Goal: Obtain resource: Download file/media

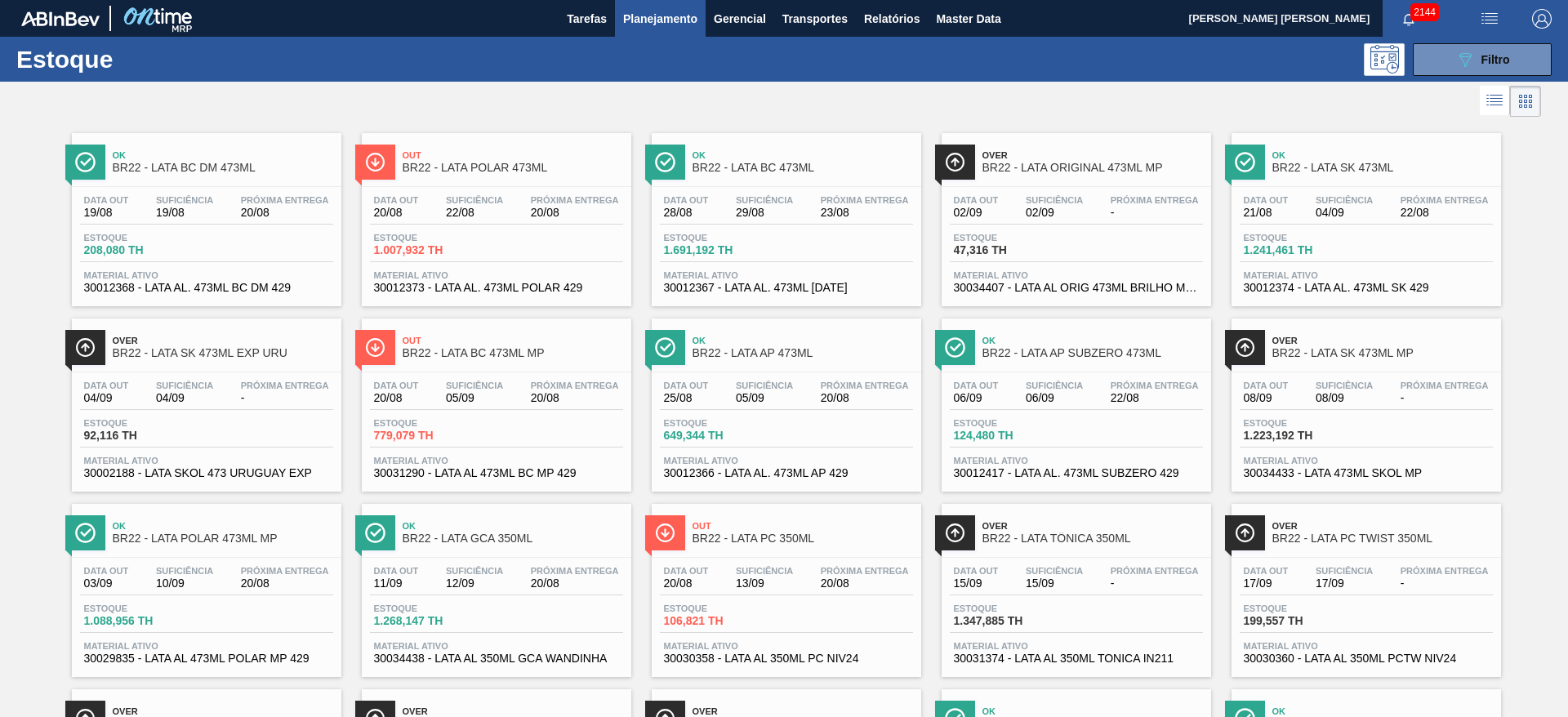
click at [1083, 85] on div at bounding box center [770, 101] width 1541 height 39
click at [1330, 157] on span "Ok" at bounding box center [1382, 155] width 221 height 10
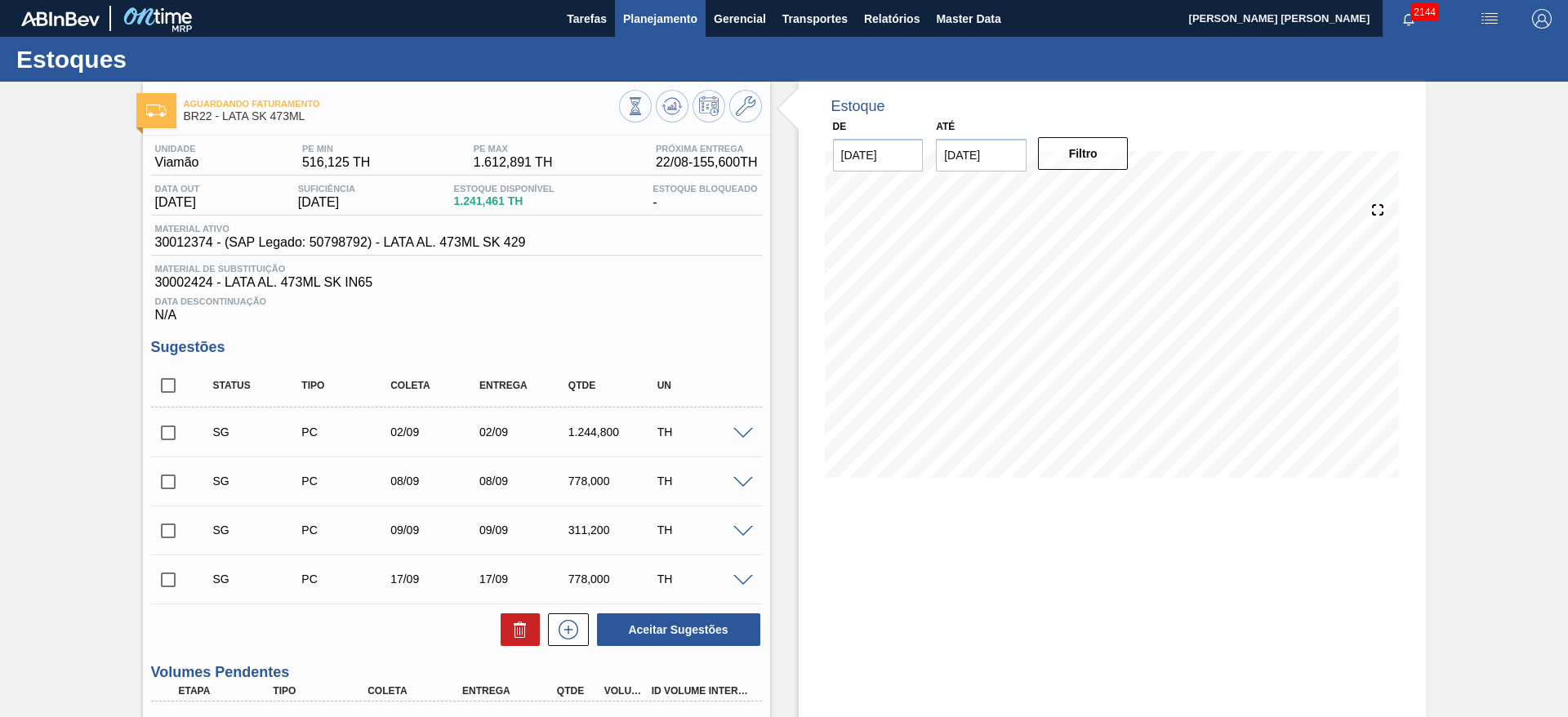
click at [636, 23] on span "Planejamento" at bounding box center [660, 19] width 74 height 19
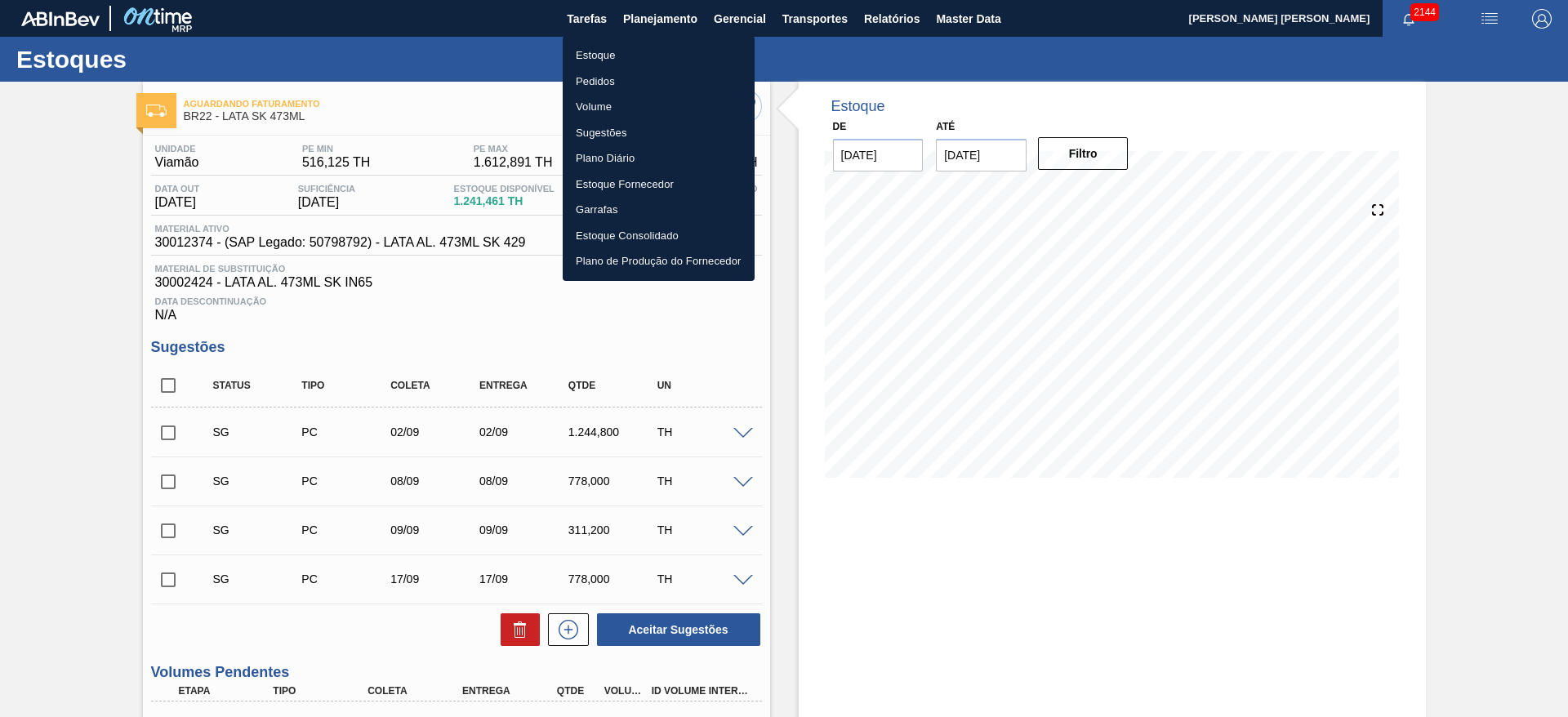
click at [599, 58] on li "Estoque" at bounding box center [658, 56] width 192 height 26
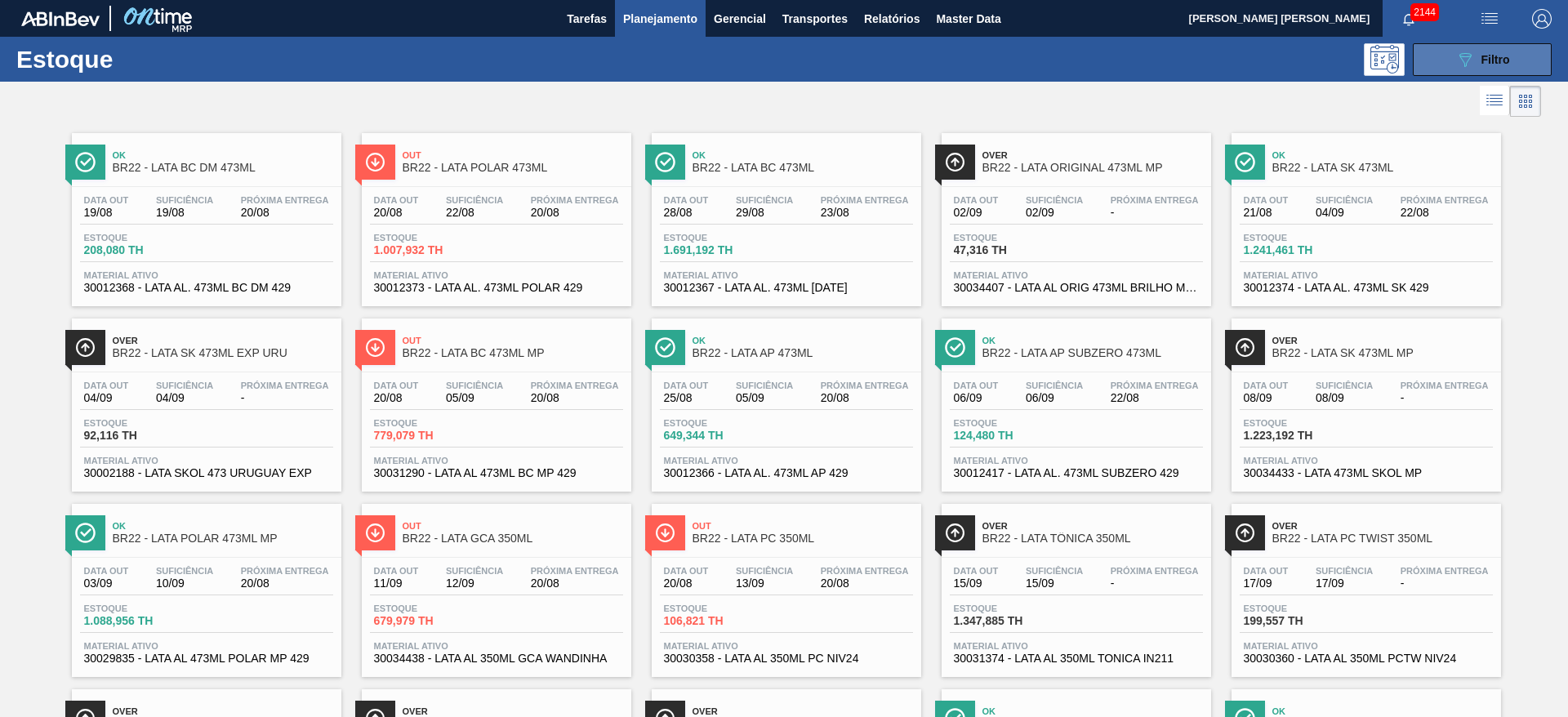
click at [1477, 66] on div "089F7B8B-B2A5-4AFE-B5C0-19BA573D28AC Filtro" at bounding box center [1483, 59] width 55 height 19
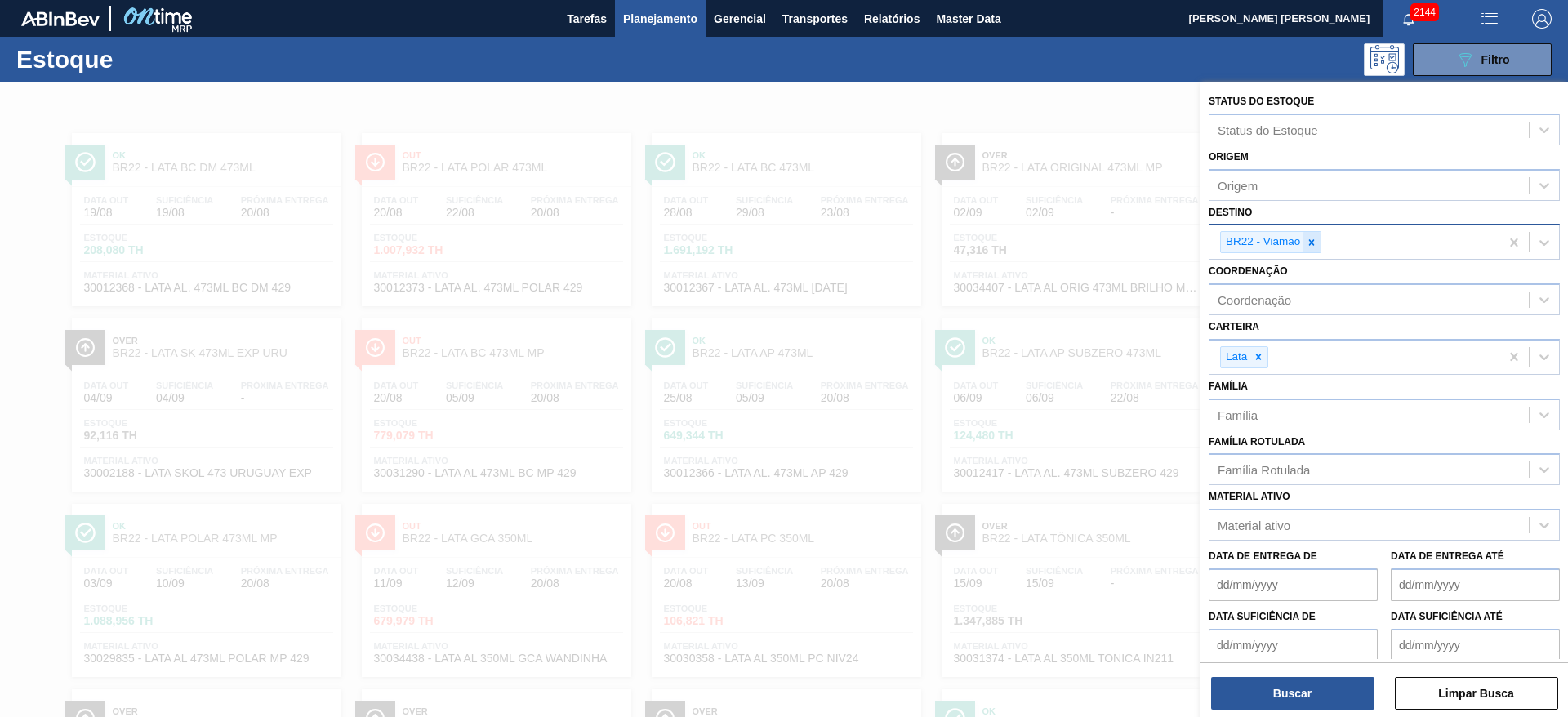
click at [1317, 244] on icon at bounding box center [1311, 242] width 11 height 11
type input "21"
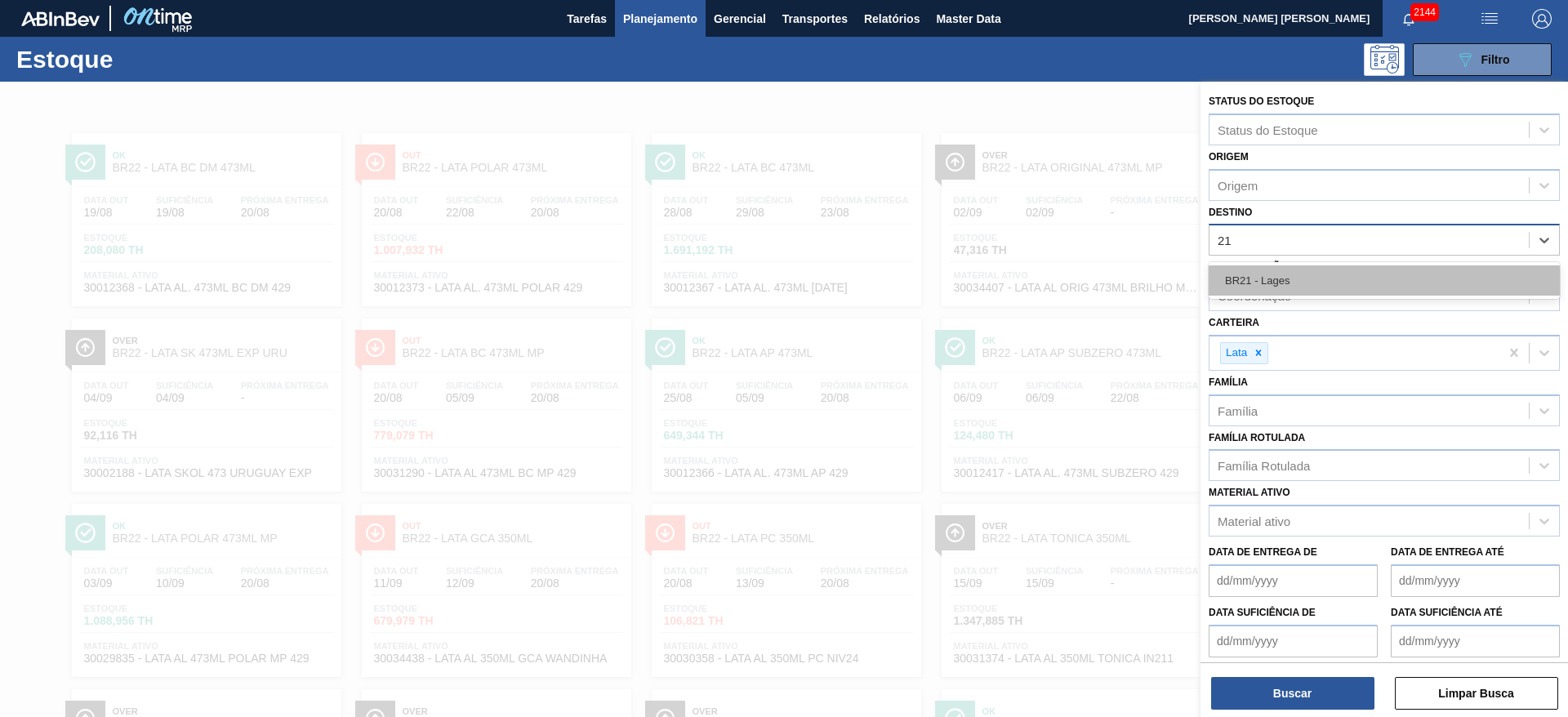
click at [1274, 286] on div "BR21 - Lages" at bounding box center [1384, 280] width 352 height 30
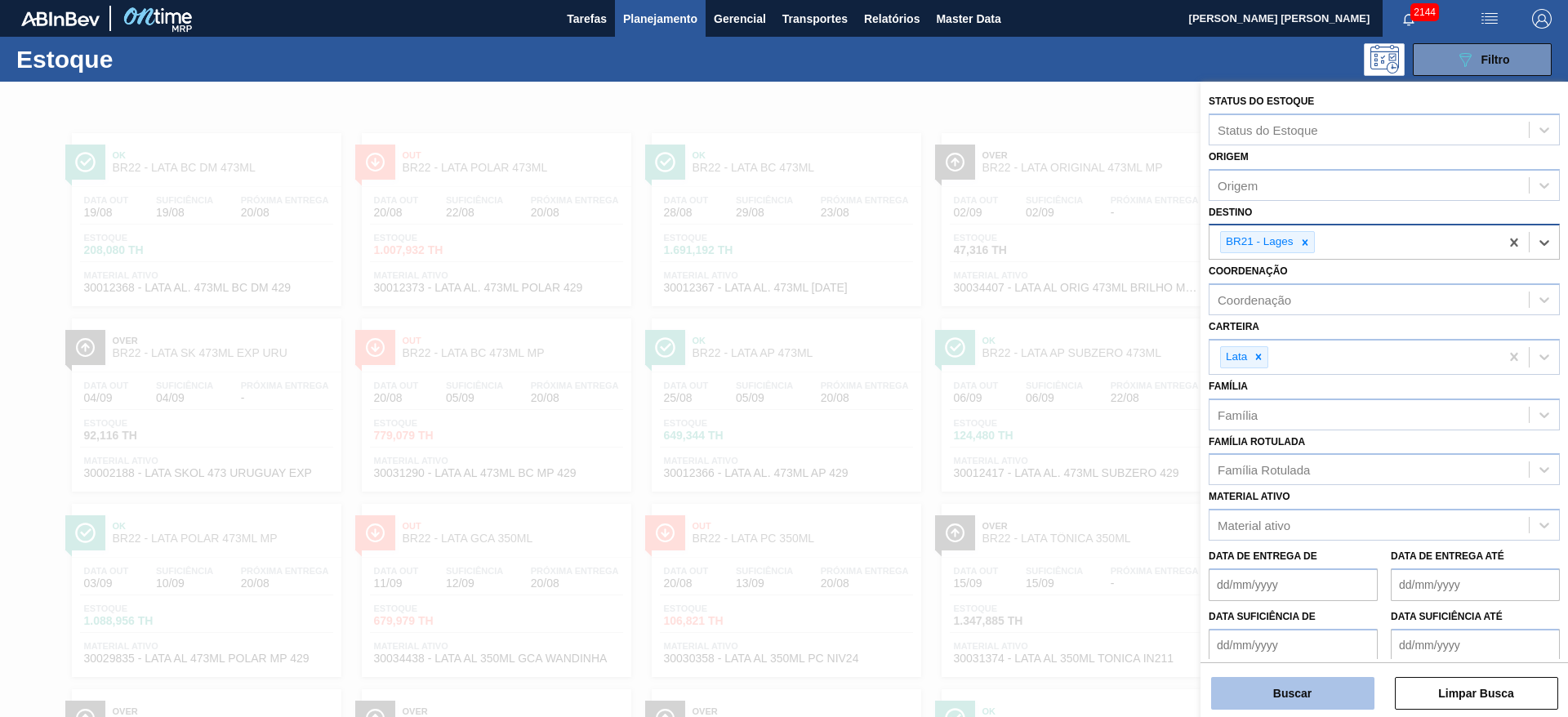
click at [1261, 702] on button "Buscar" at bounding box center [1292, 692] width 163 height 33
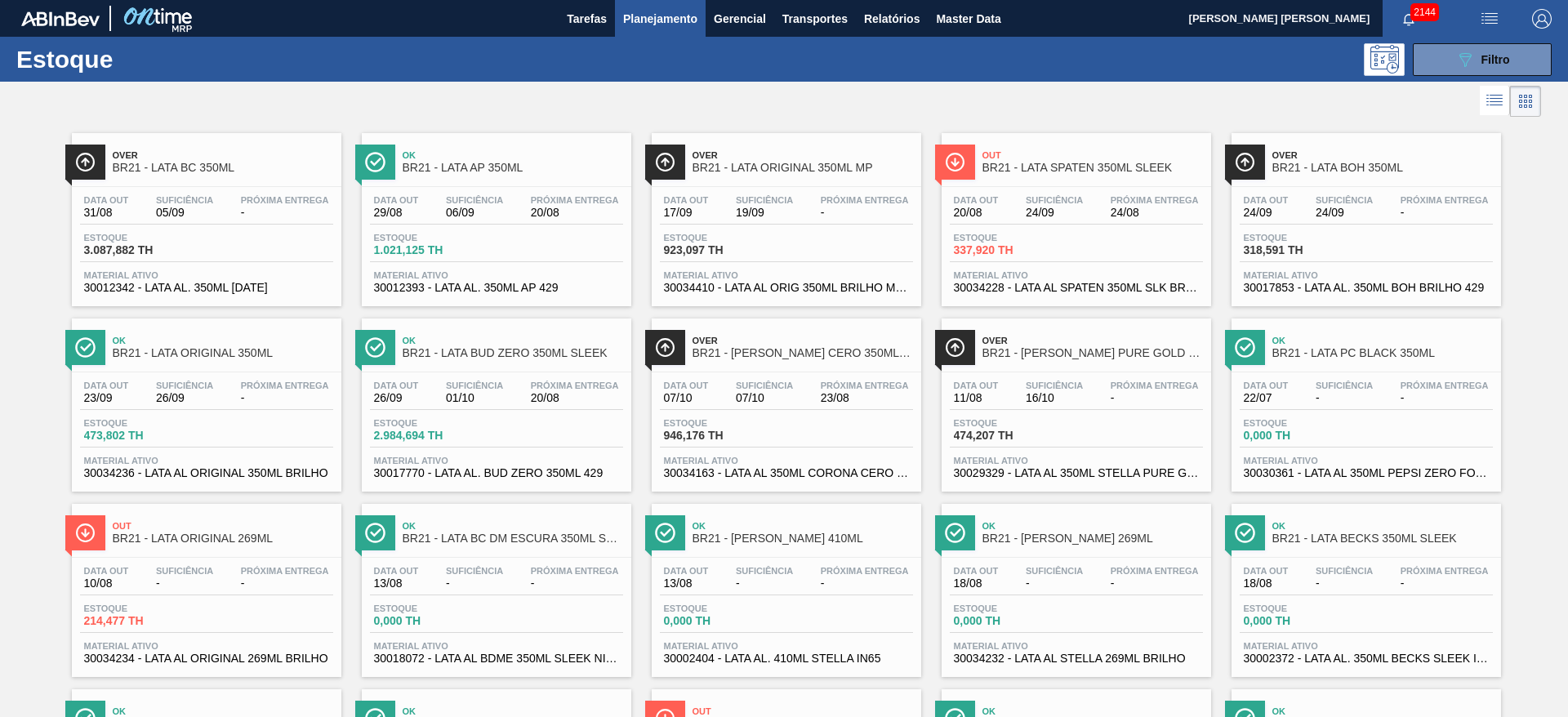
click at [885, 111] on div at bounding box center [770, 101] width 1541 height 39
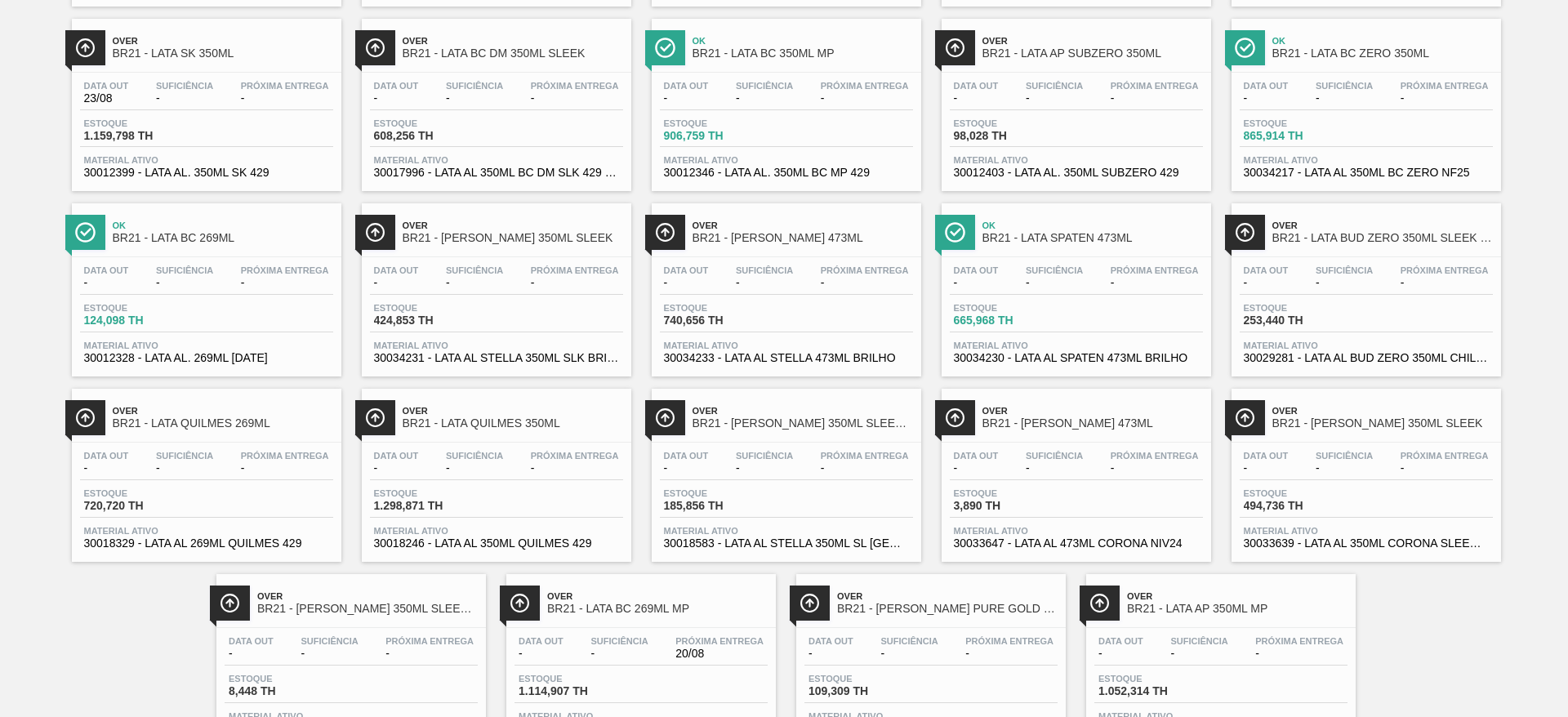
scroll to position [1102, 0]
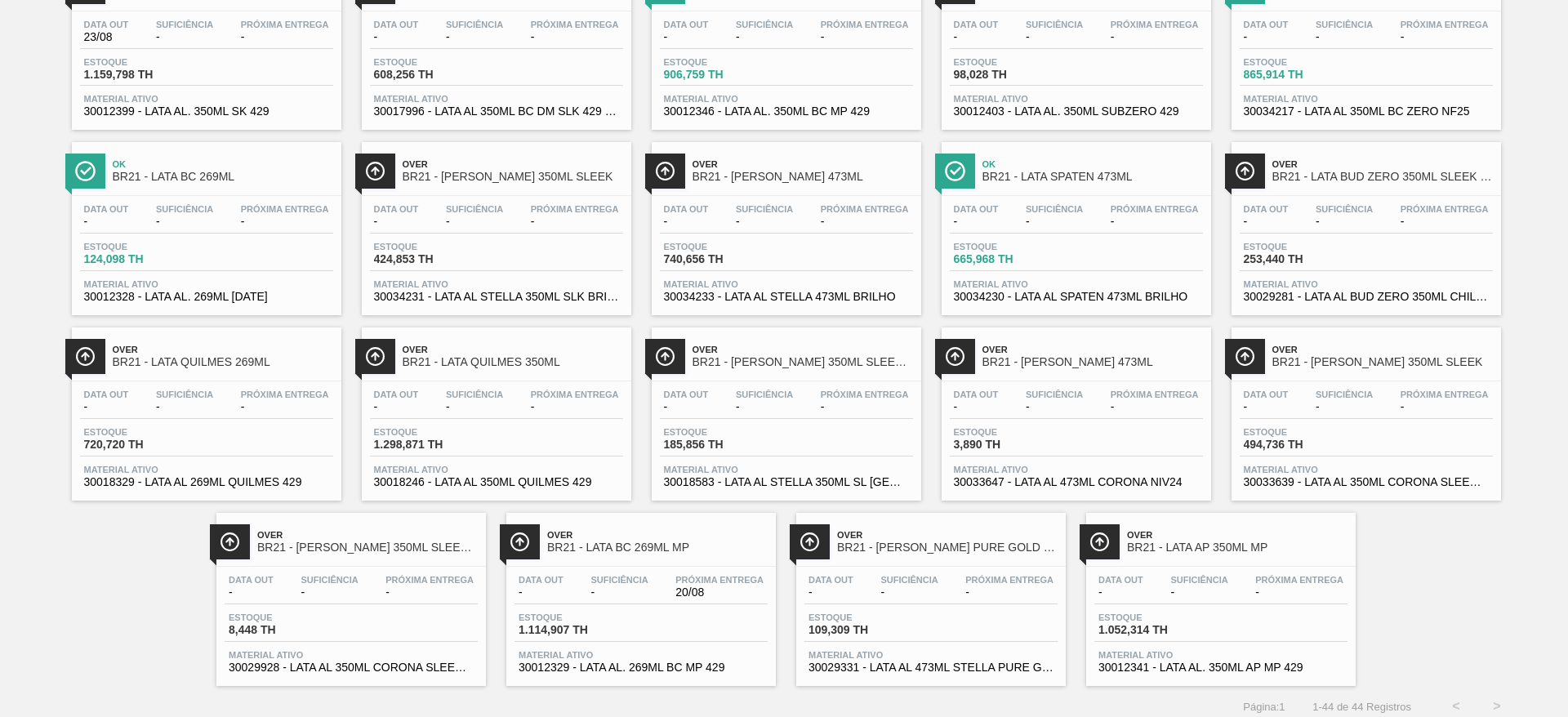
click at [885, 540] on div "Over BR21 - [PERSON_NAME] PURE GOLD 473ML" at bounding box center [948, 542] width 221 height 37
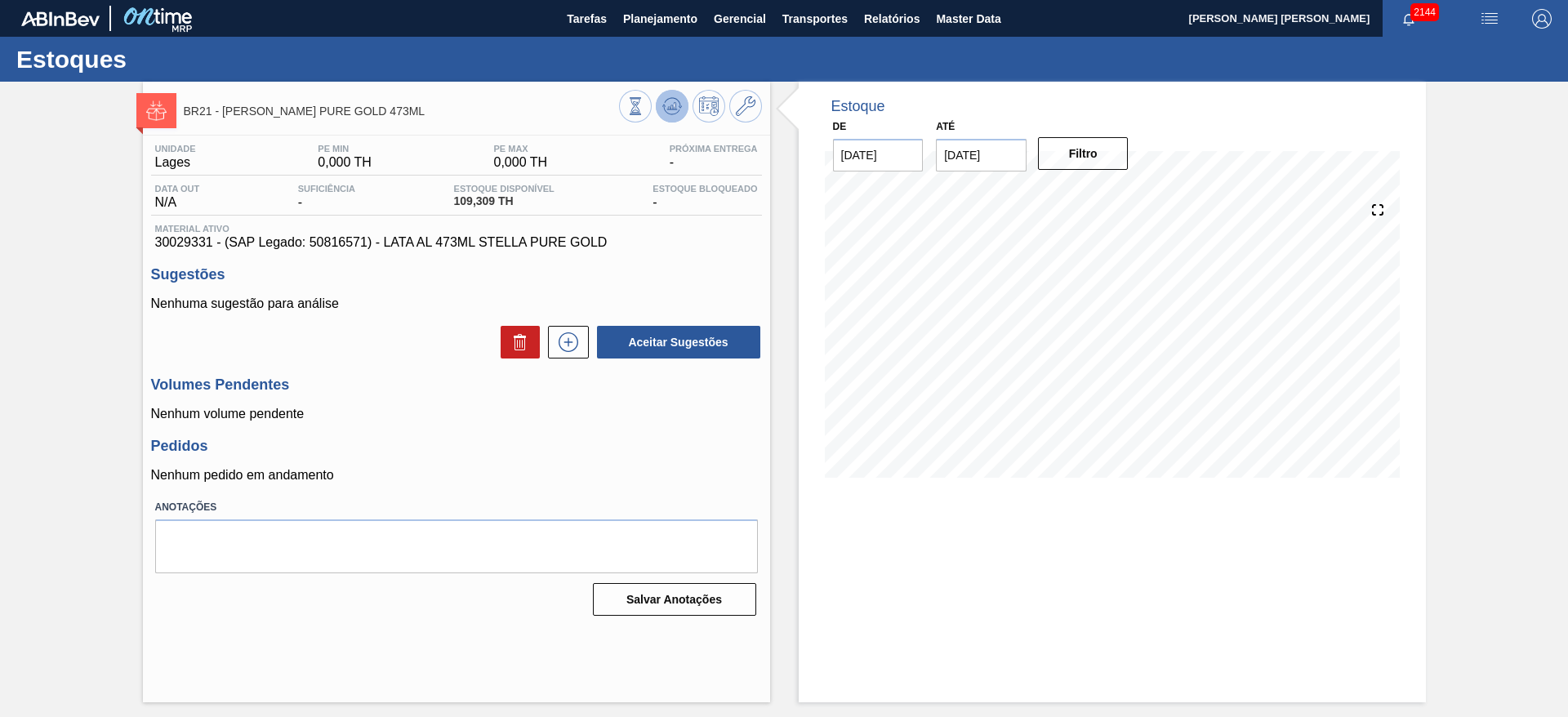
click at [674, 109] on icon at bounding box center [671, 106] width 11 height 7
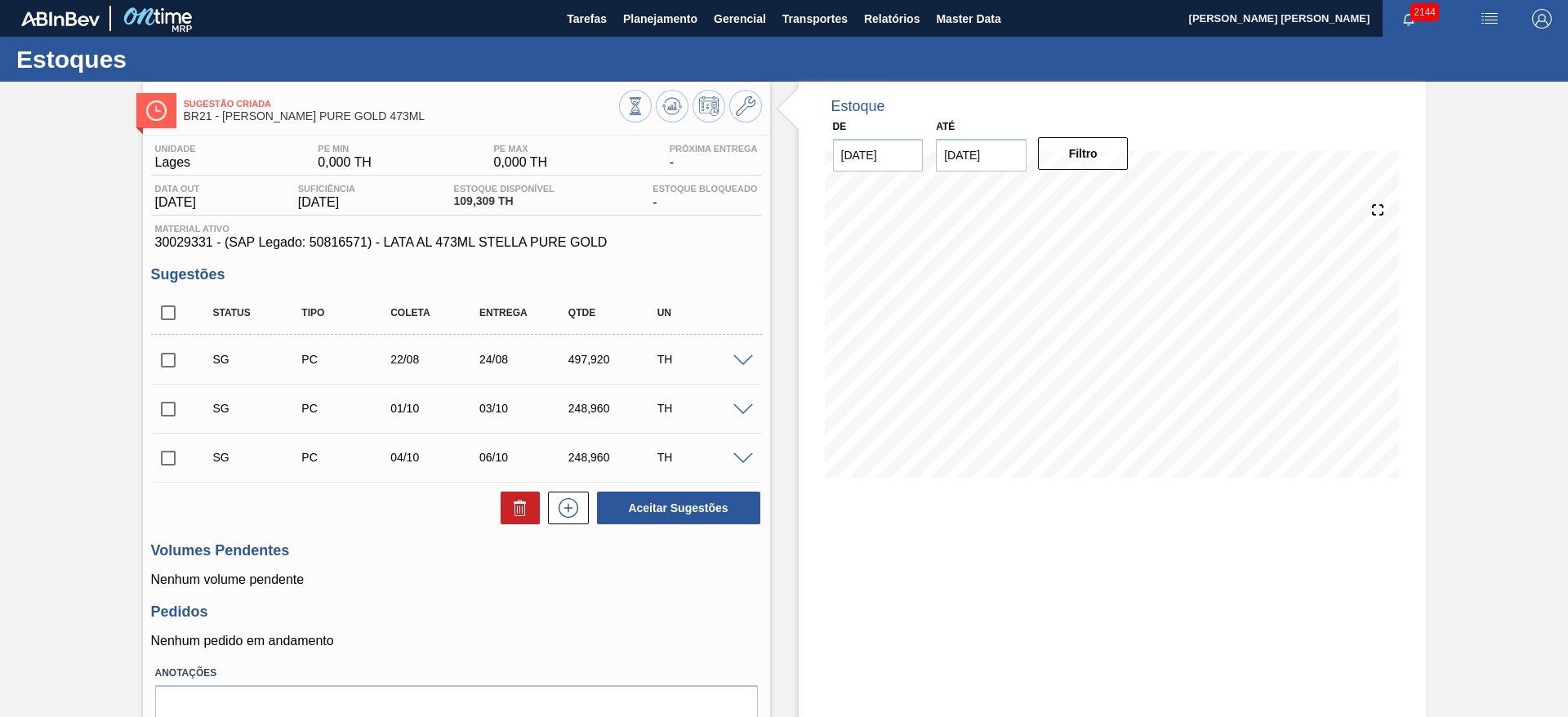
click at [746, 363] on span at bounding box center [743, 361] width 19 height 12
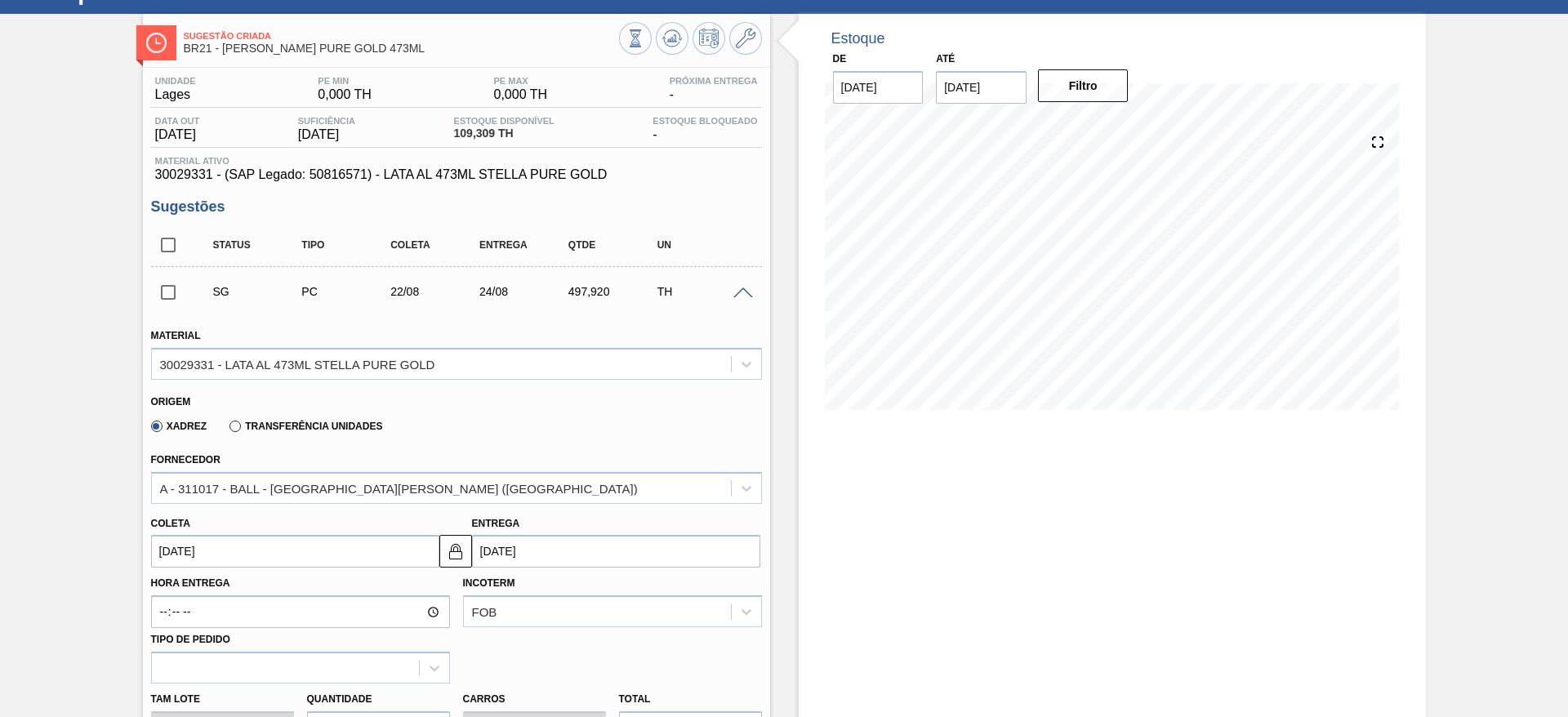
scroll to position [123, 0]
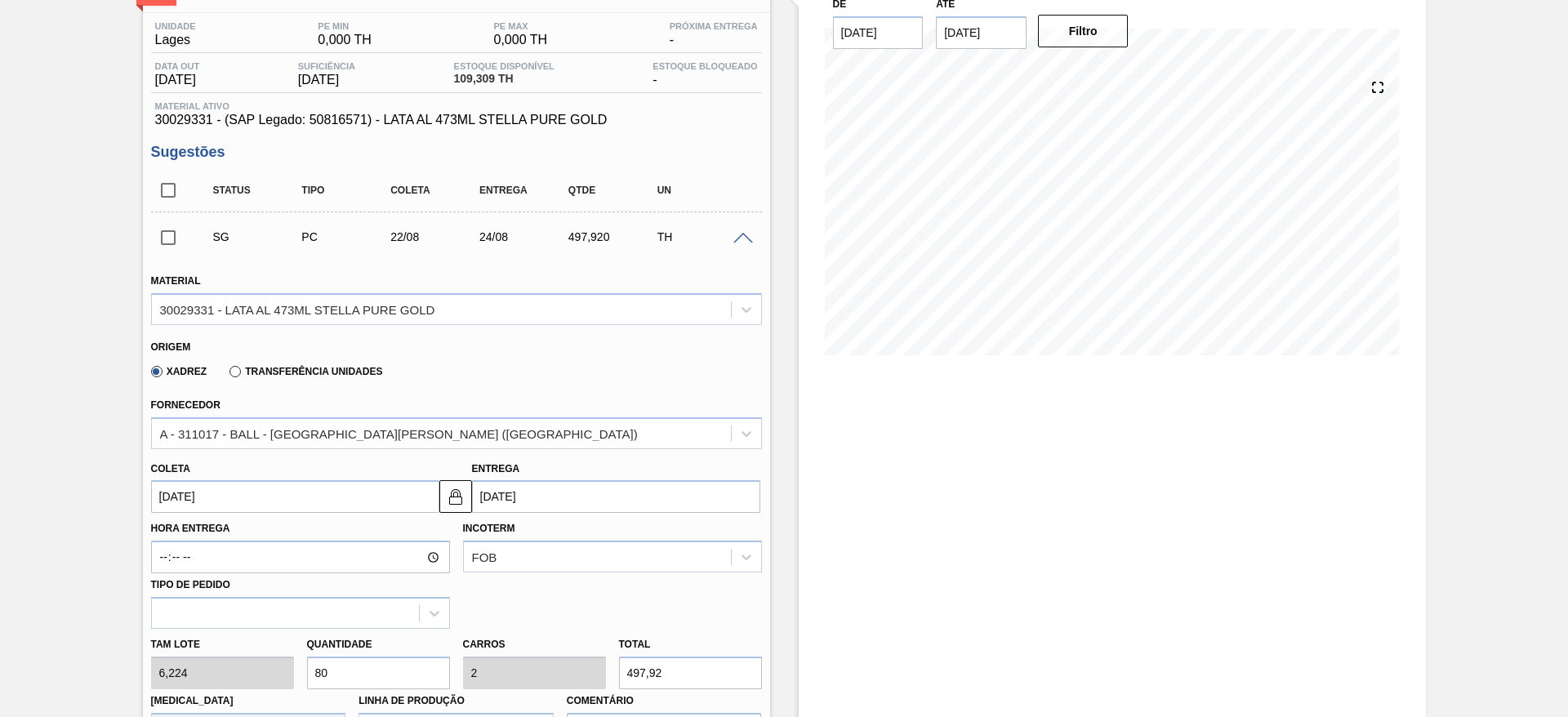
click at [740, 236] on span at bounding box center [743, 239] width 19 height 12
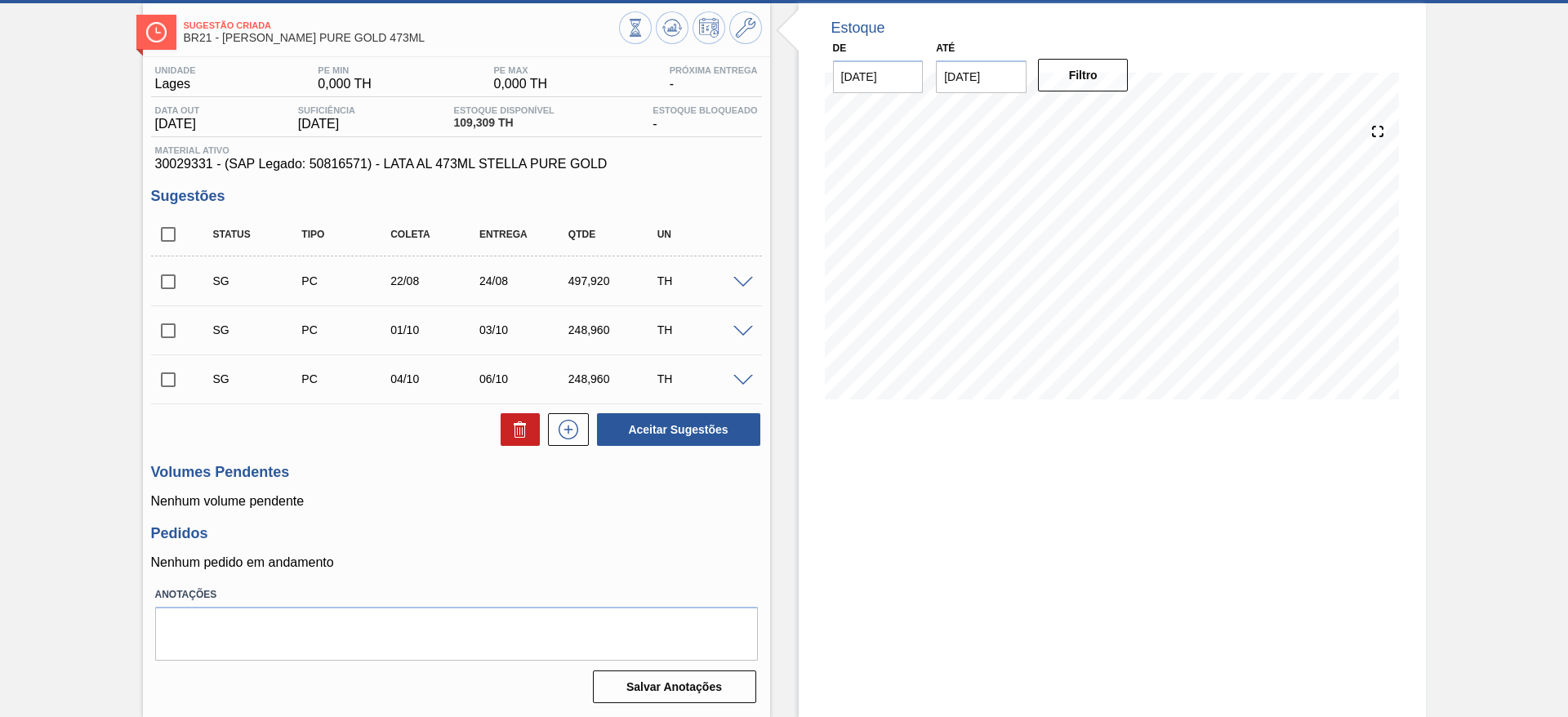
scroll to position [79, 0]
click at [1066, 490] on div "Estoque De [DATE] Até [DATE] Filtro 09/09 Projeção de Estoque 205.541 [DOMAIN_N…" at bounding box center [1112, 360] width 627 height 713
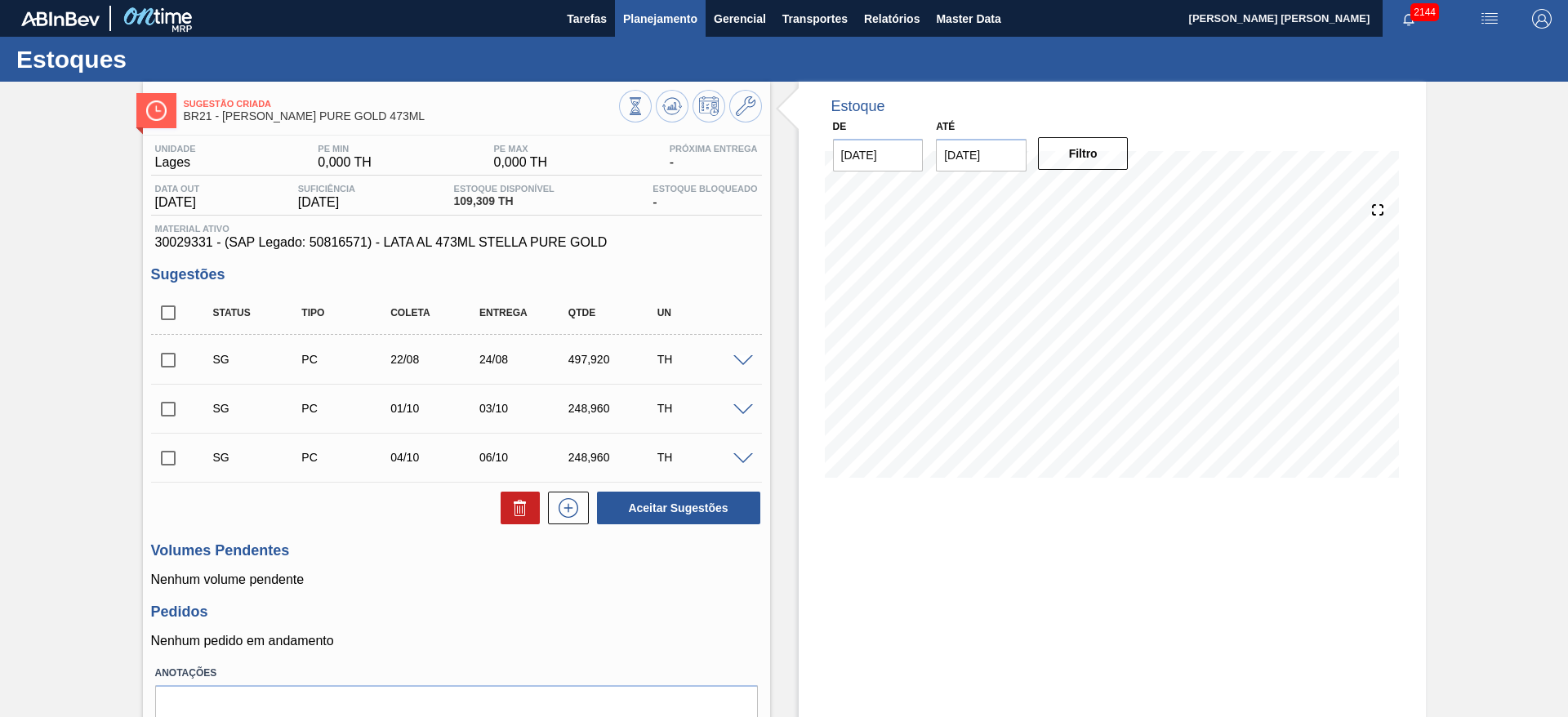
click at [678, 11] on span "Planejamento" at bounding box center [660, 19] width 74 height 19
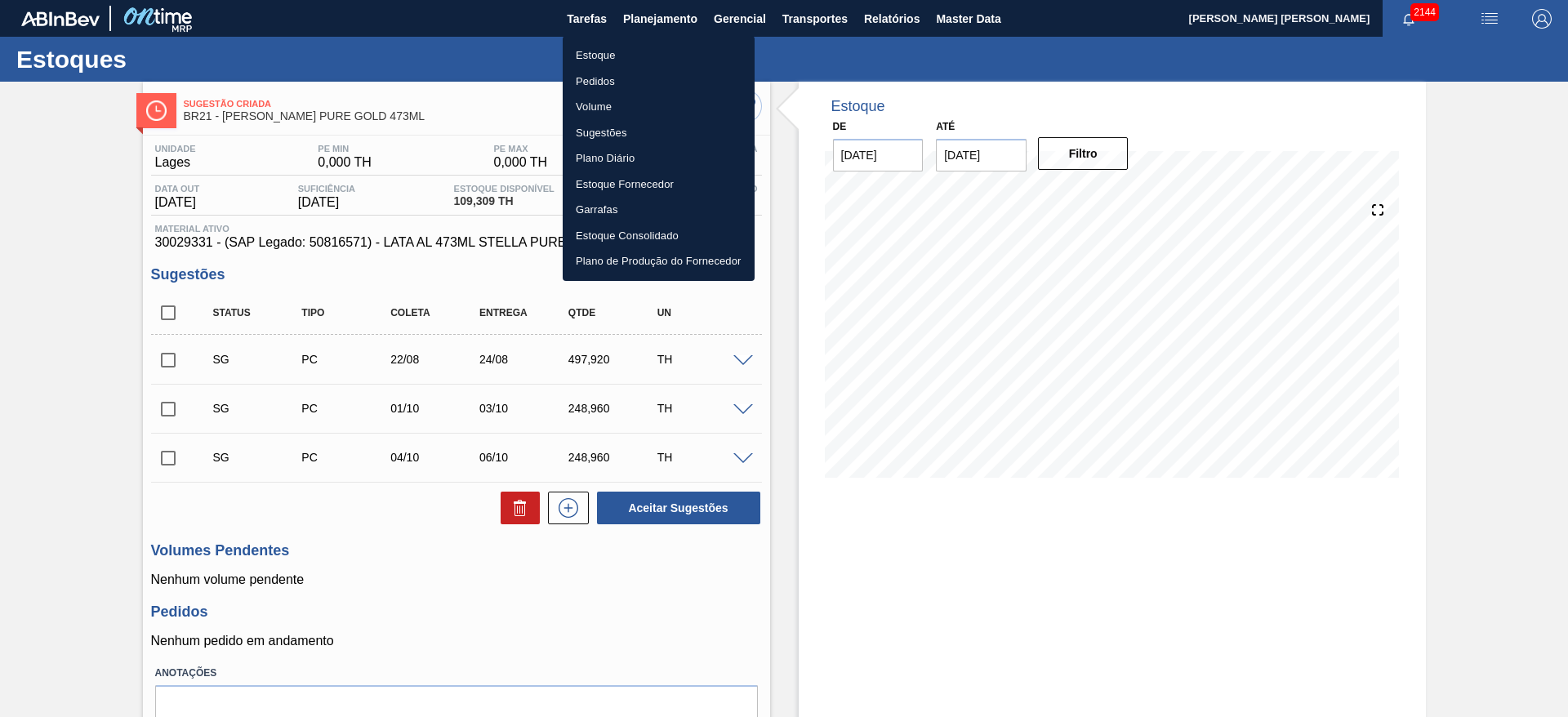
click at [743, 358] on div at bounding box center [784, 358] width 1568 height 717
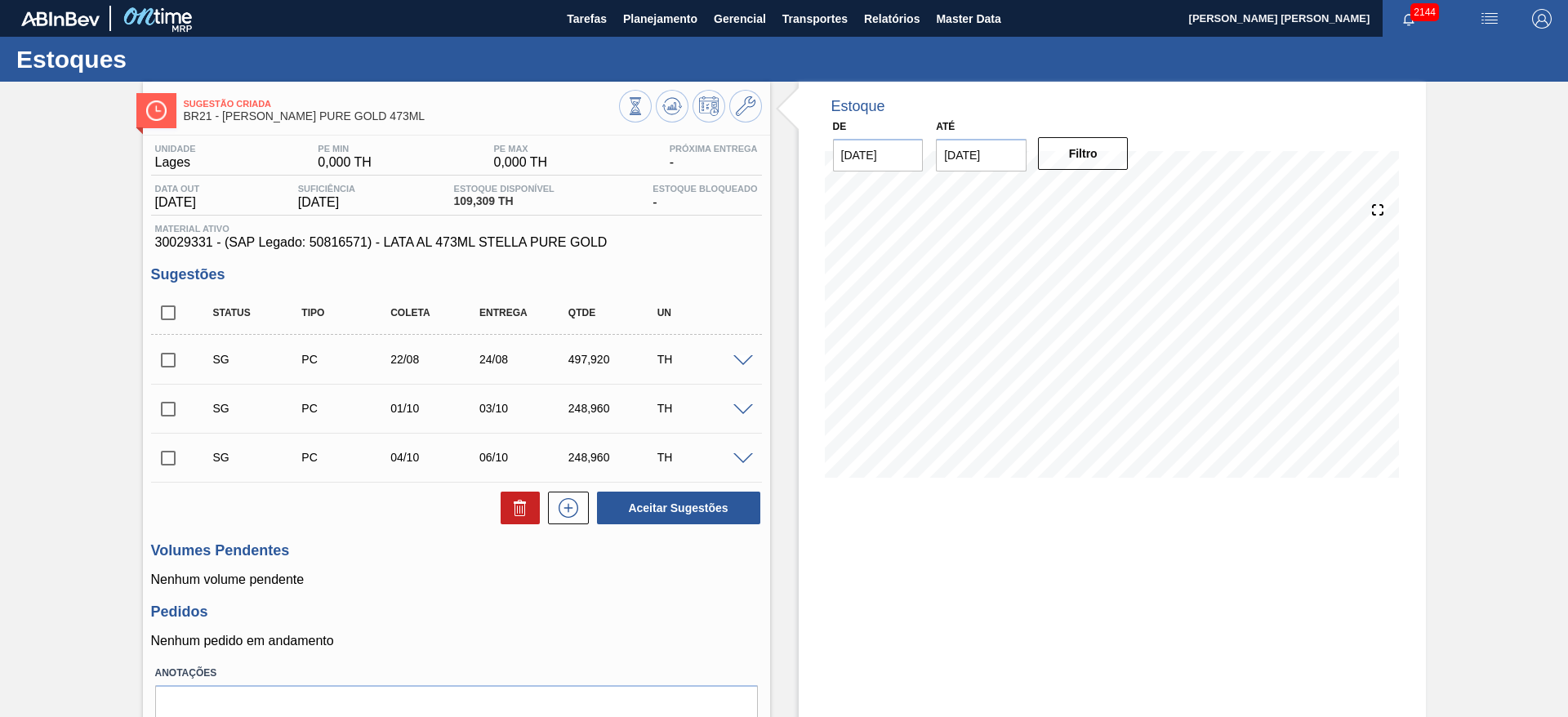
click at [741, 363] on span at bounding box center [743, 361] width 19 height 12
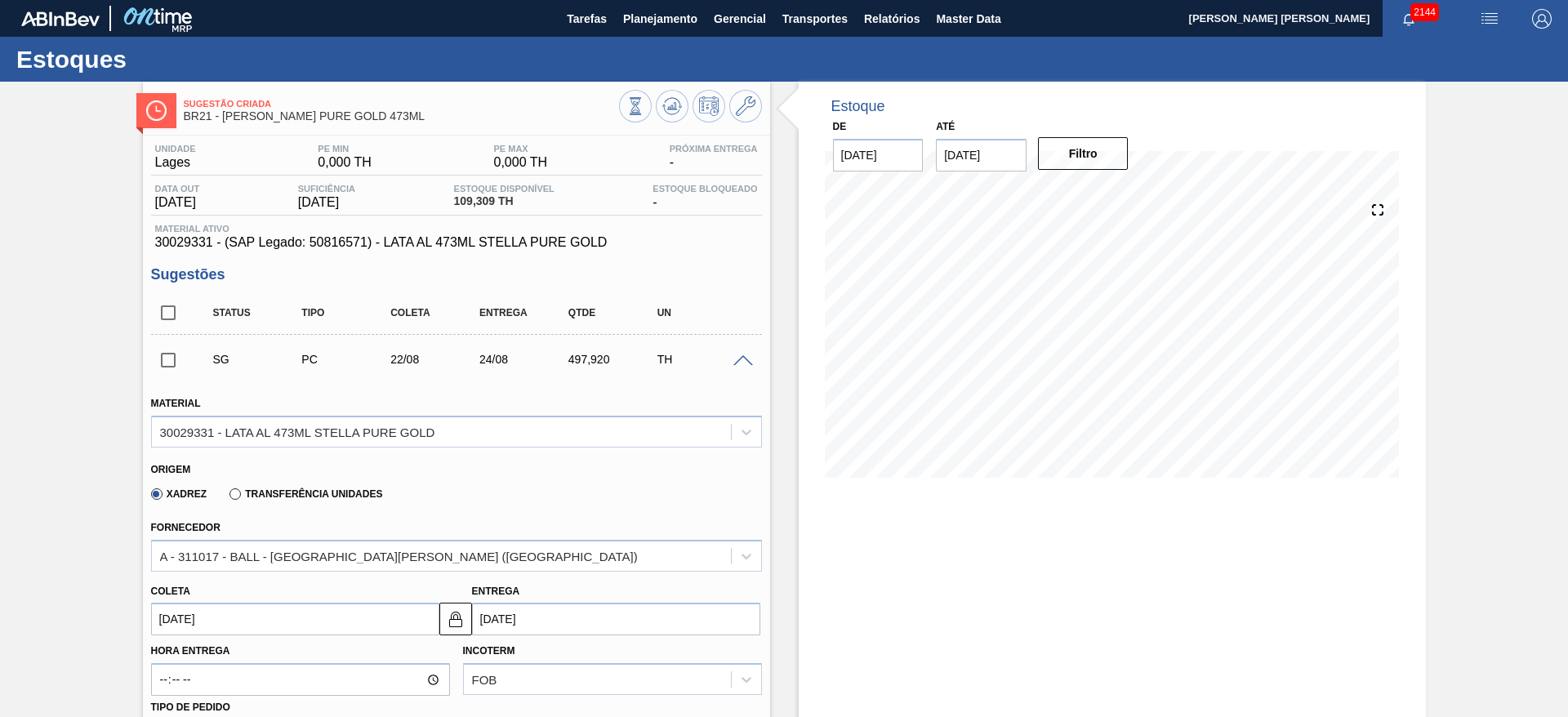
scroll to position [123, 0]
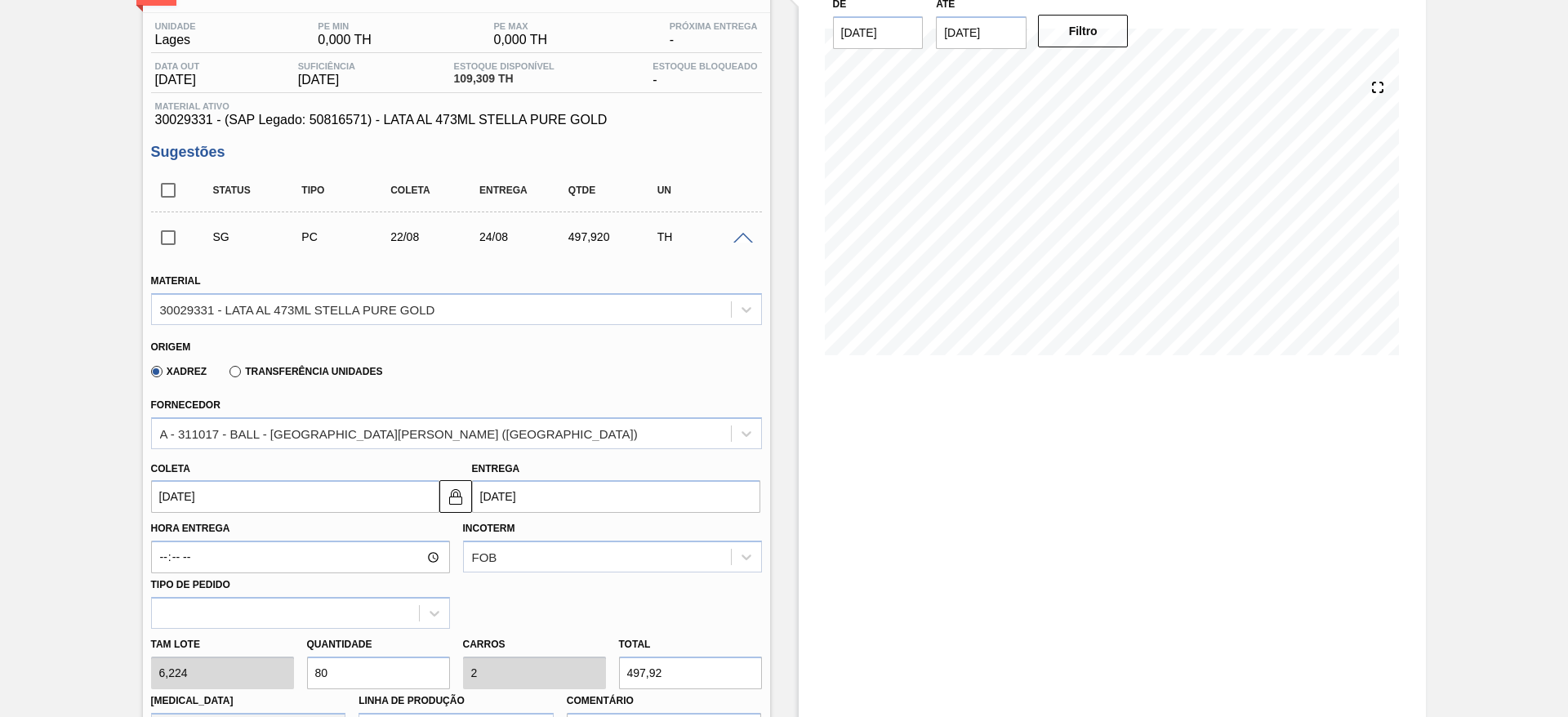
click at [340, 495] on input "[DATE]" at bounding box center [295, 496] width 288 height 33
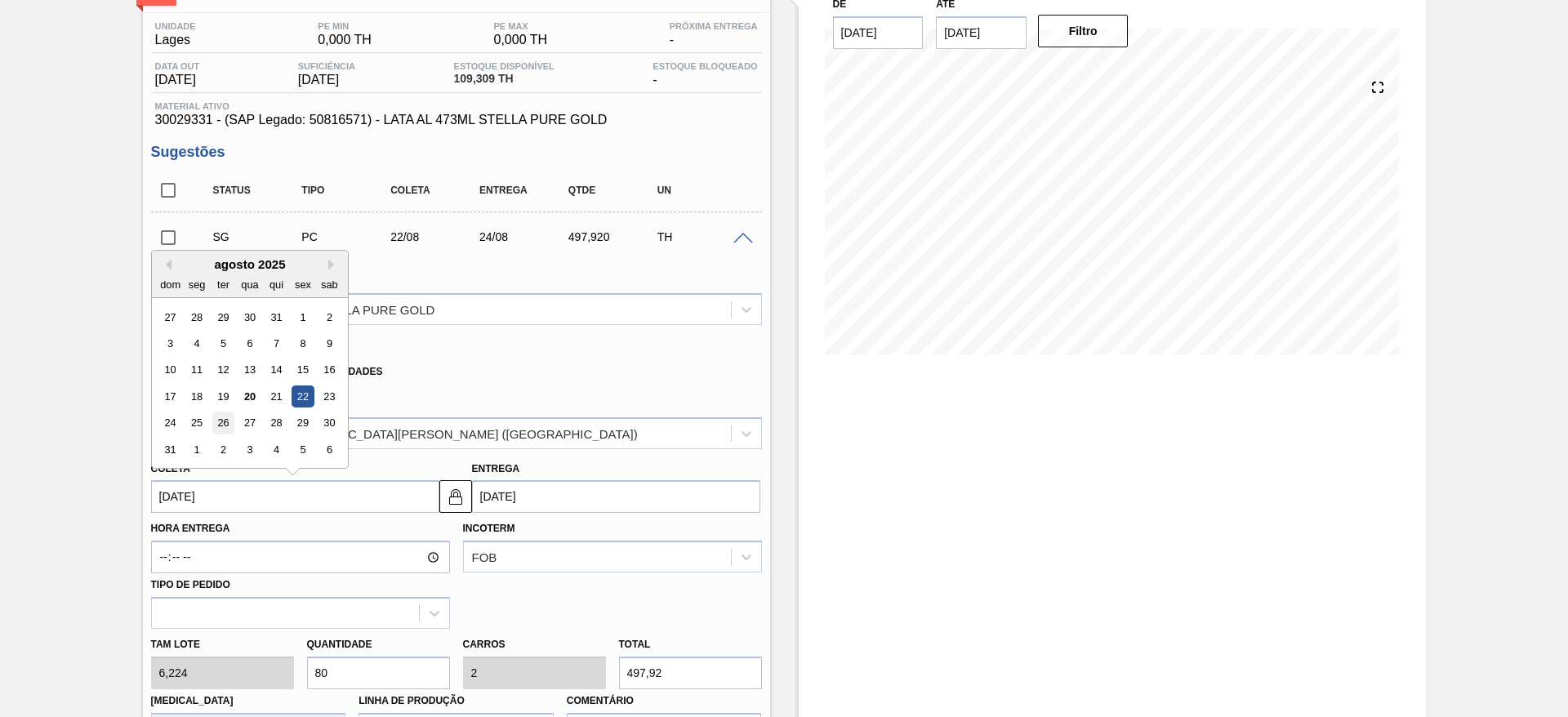
click at [220, 422] on div "26" at bounding box center [222, 423] width 22 height 22
type input "[DATE]"
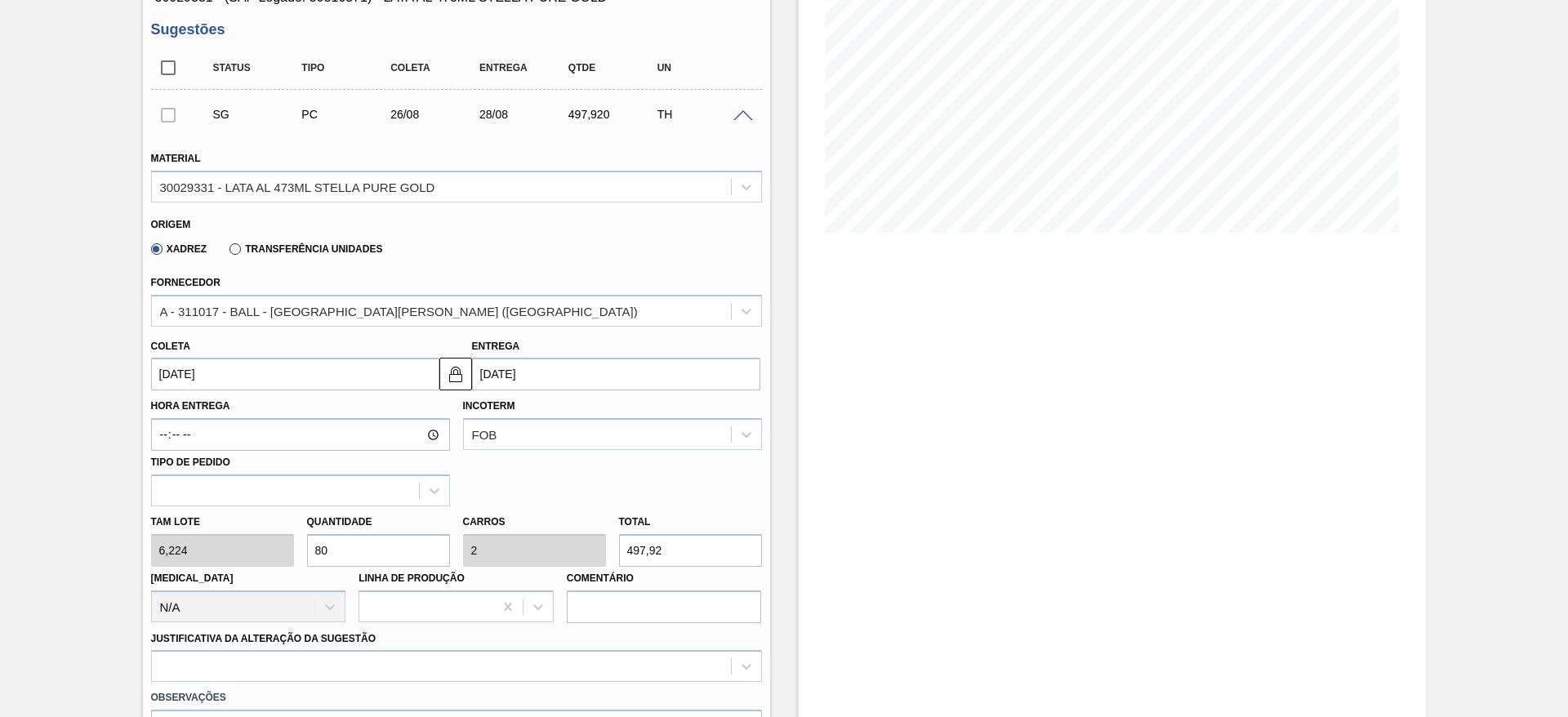
scroll to position [490, 0]
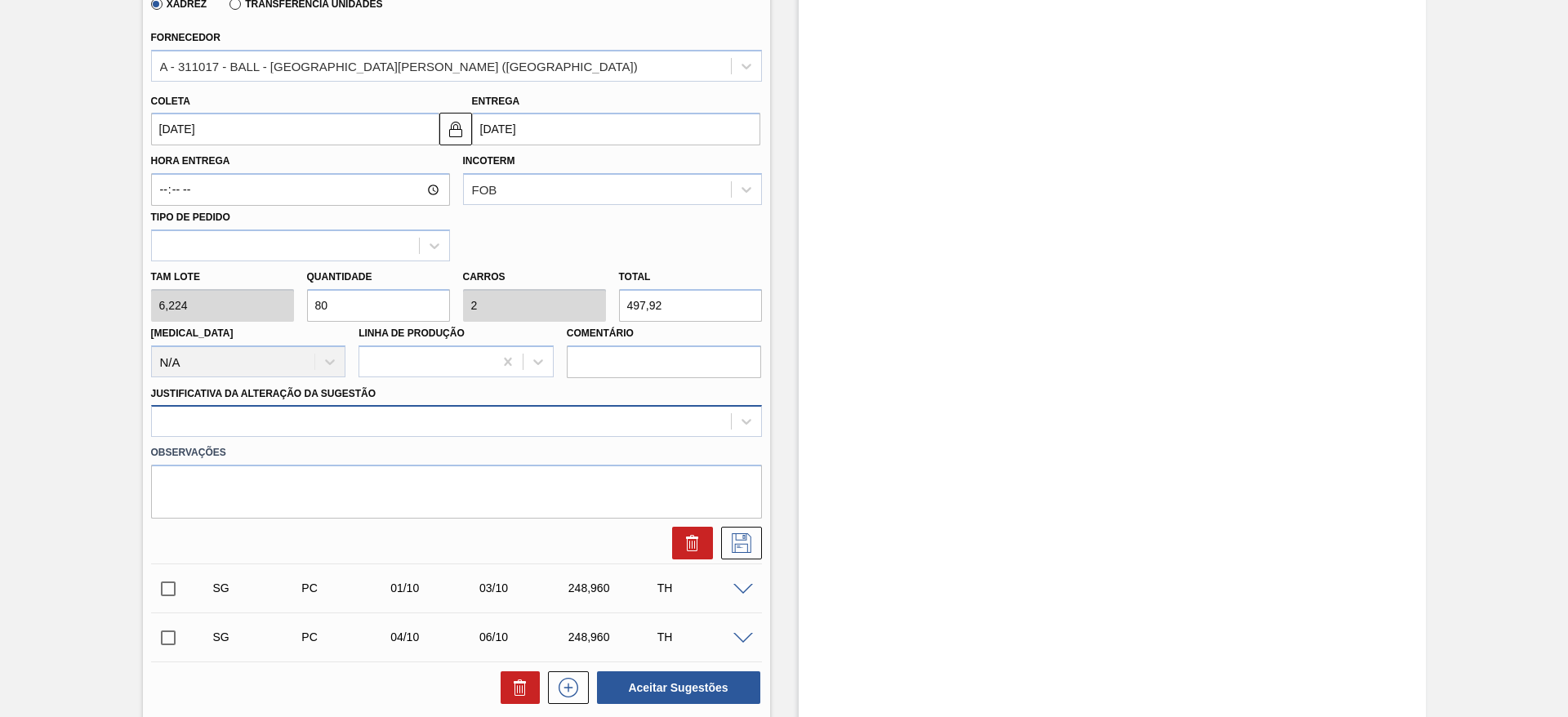
click at [599, 414] on div at bounding box center [442, 421] width 579 height 24
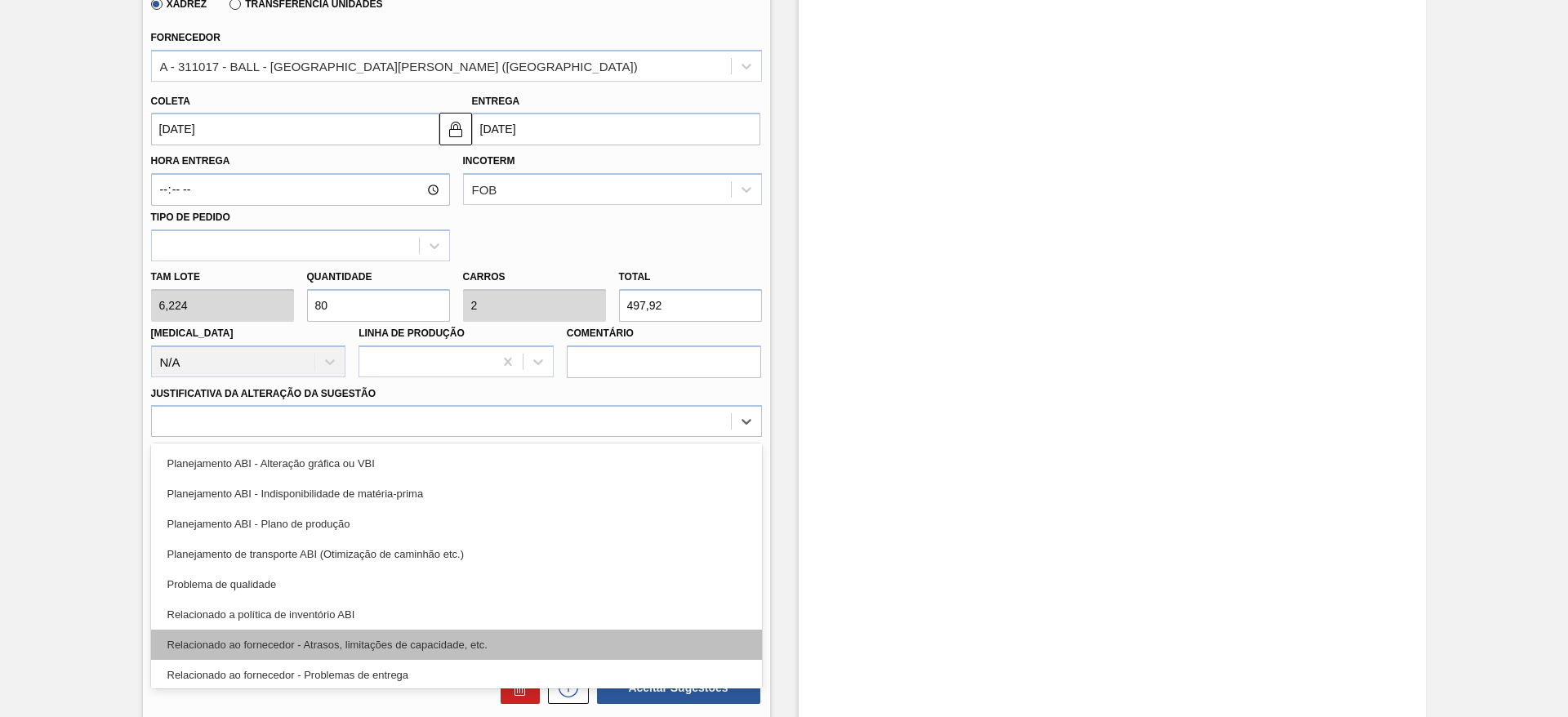
scroll to position [245, 0]
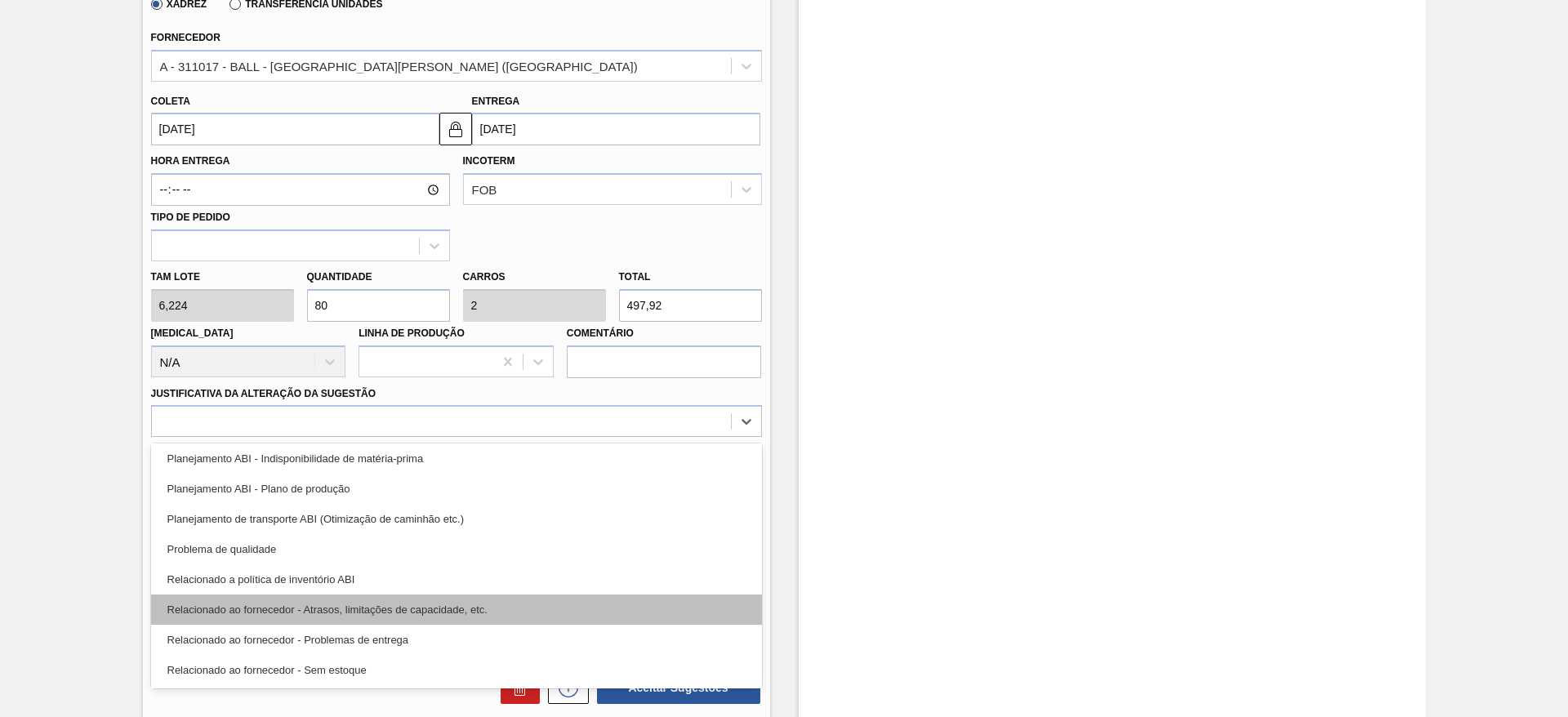
click at [477, 613] on div "Relacionado ao fornecedor - Atrasos, limitações de capacidade, etc." at bounding box center [457, 609] width 611 height 30
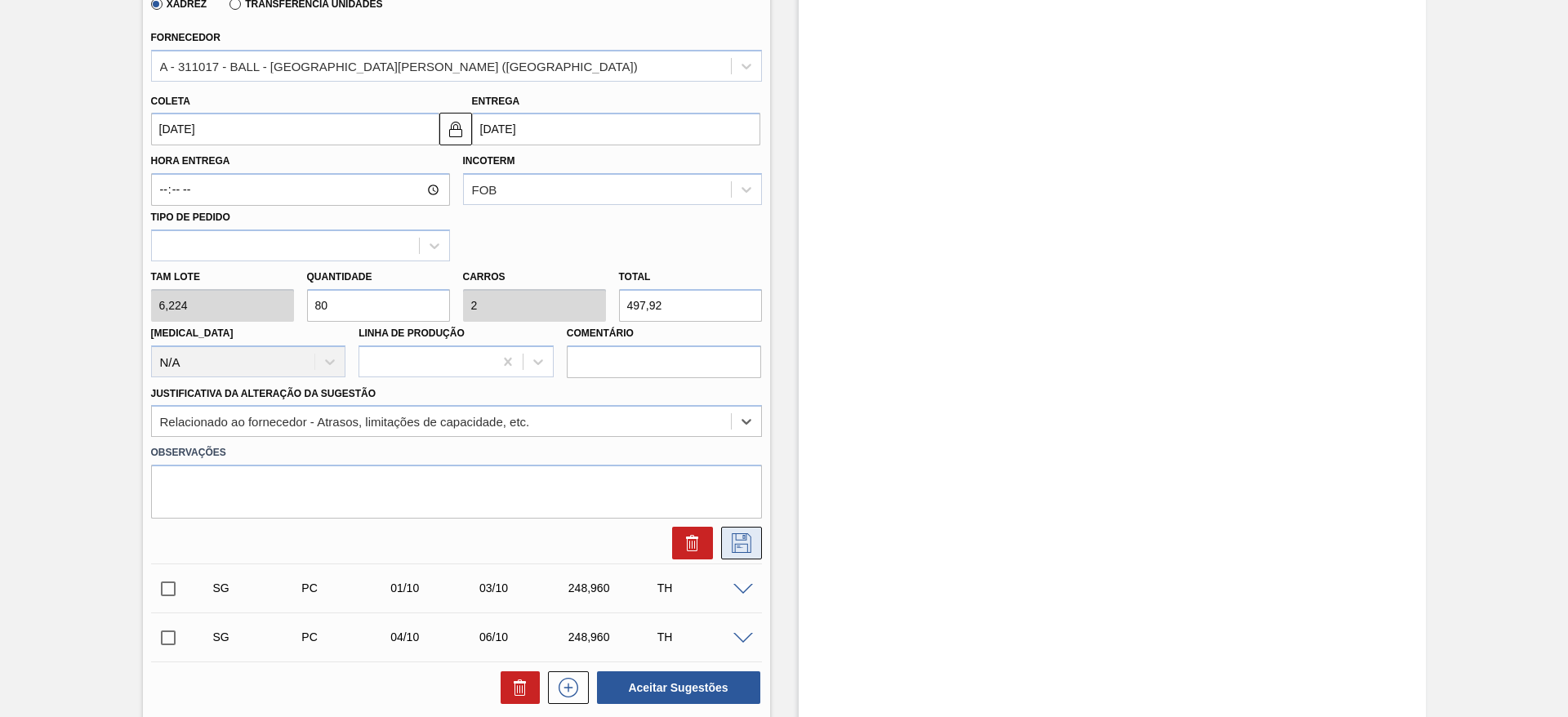
click at [745, 541] on icon at bounding box center [742, 543] width 27 height 19
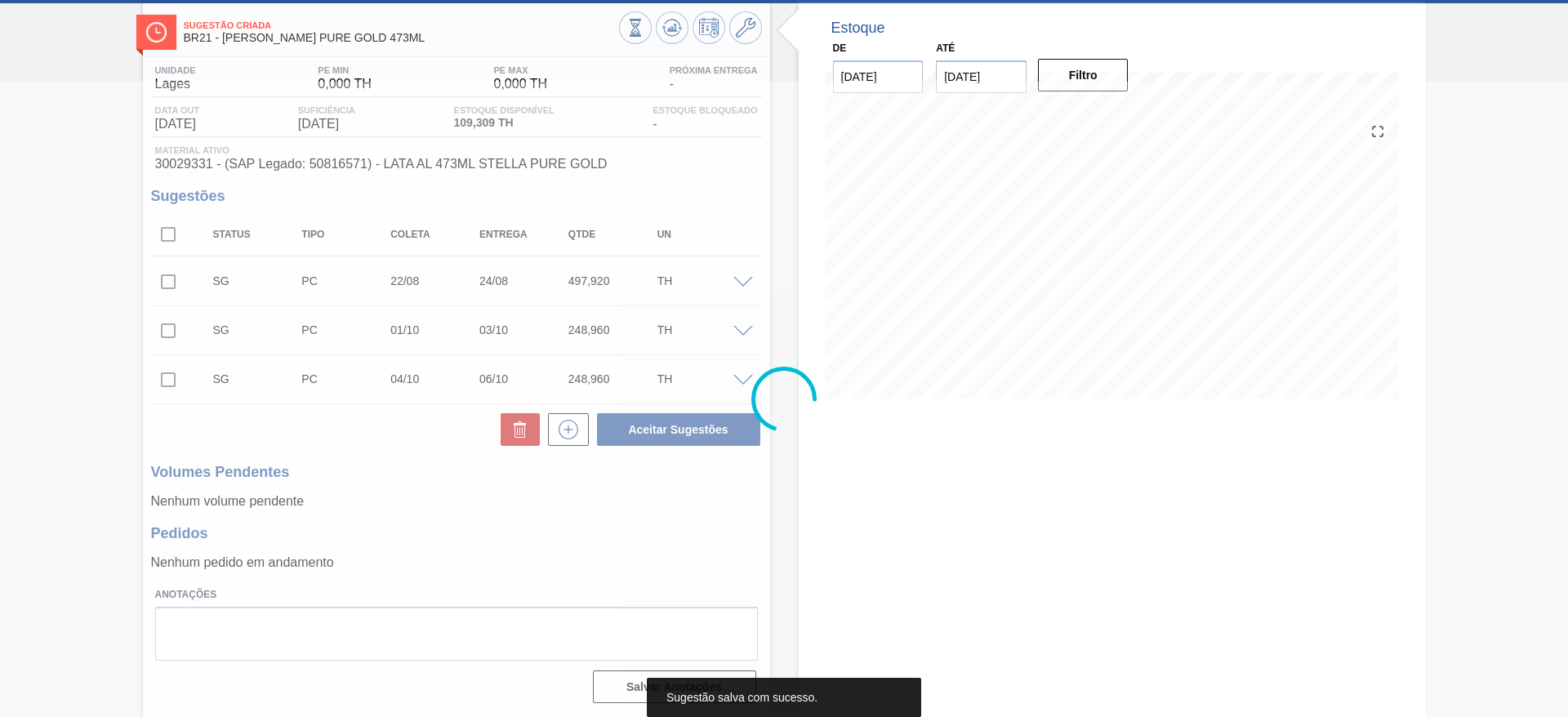
scroll to position [79, 0]
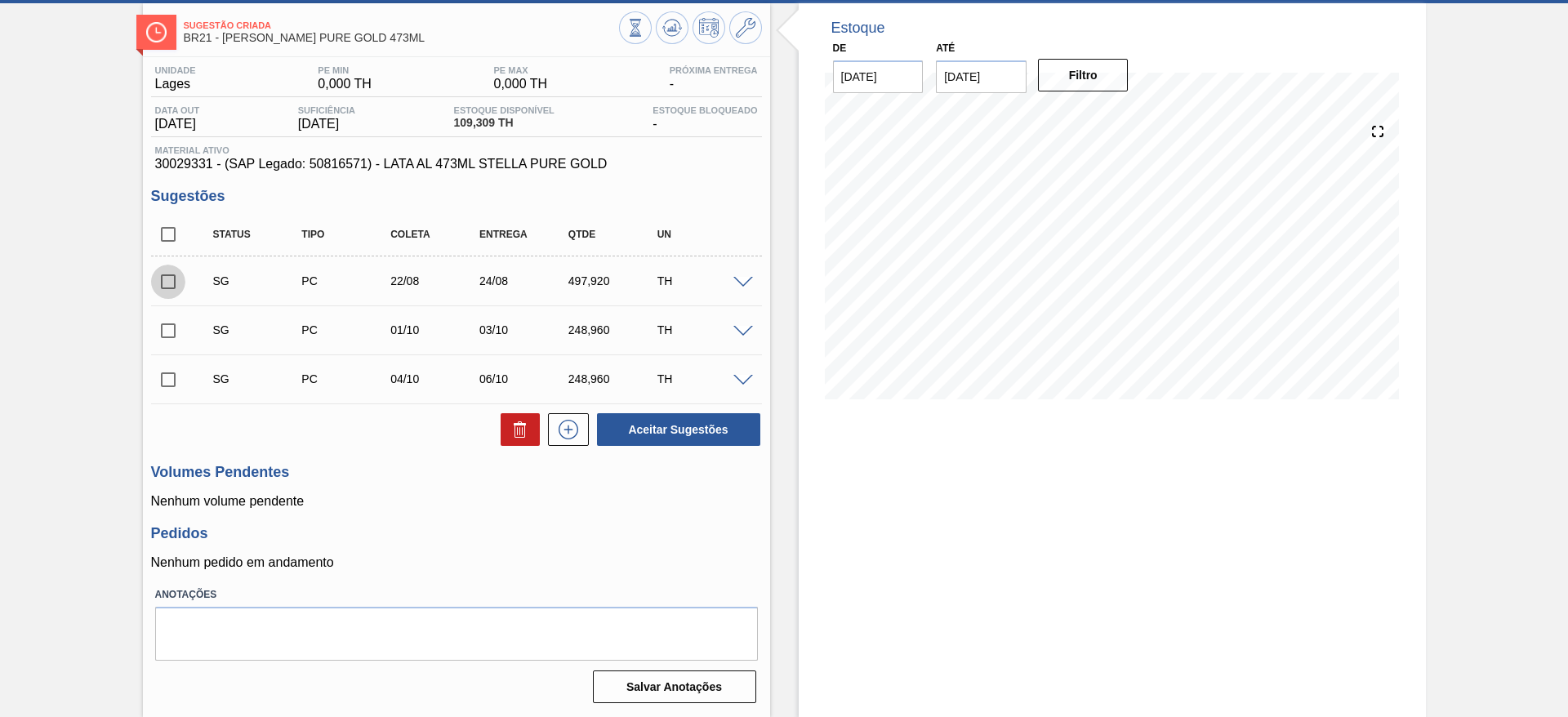
click at [165, 280] on input "checkbox" at bounding box center [168, 282] width 34 height 34
checkbox input "true"
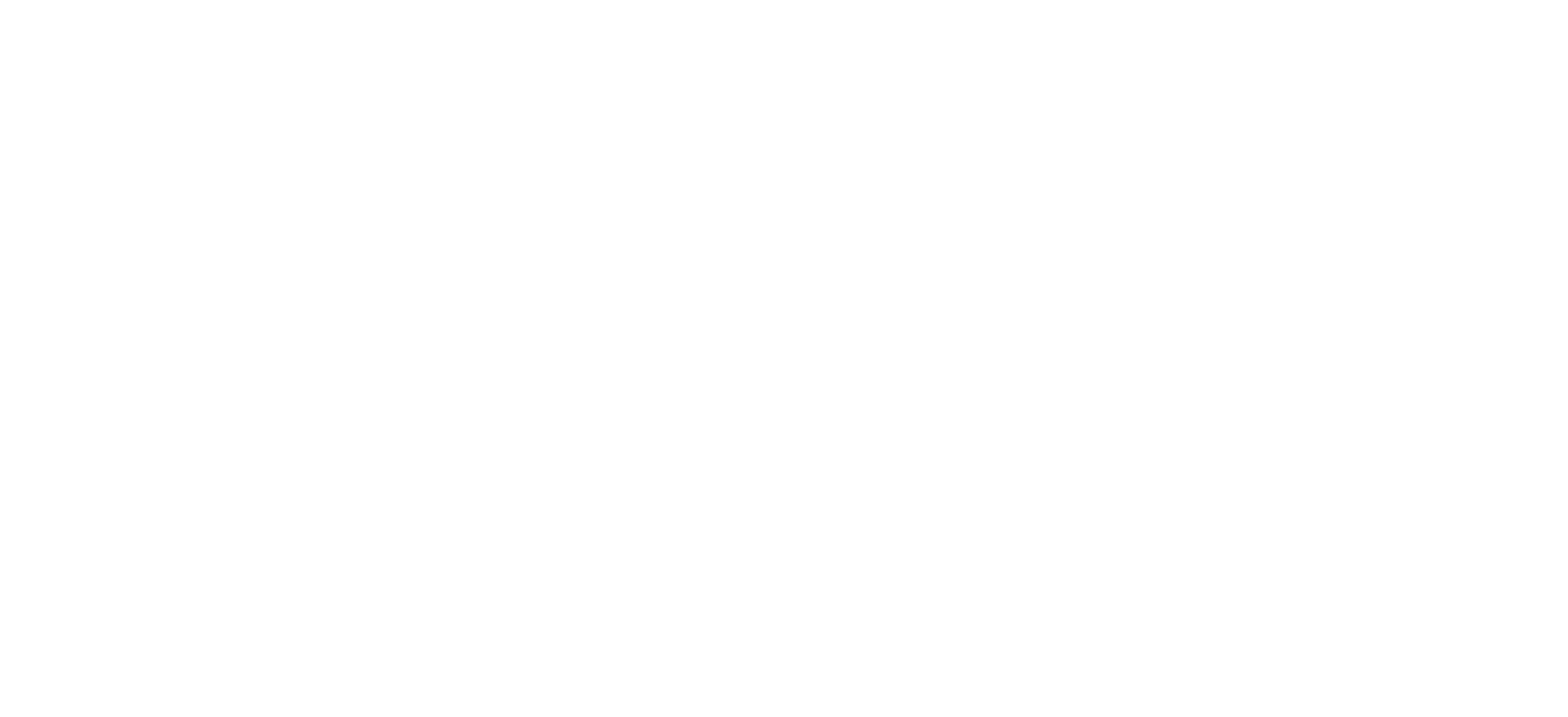
drag, startPoint x: 846, startPoint y: 51, endPoint x: 848, endPoint y: 39, distance: 12.2
click at [845, 0] on html at bounding box center [784, 0] width 1568 height 0
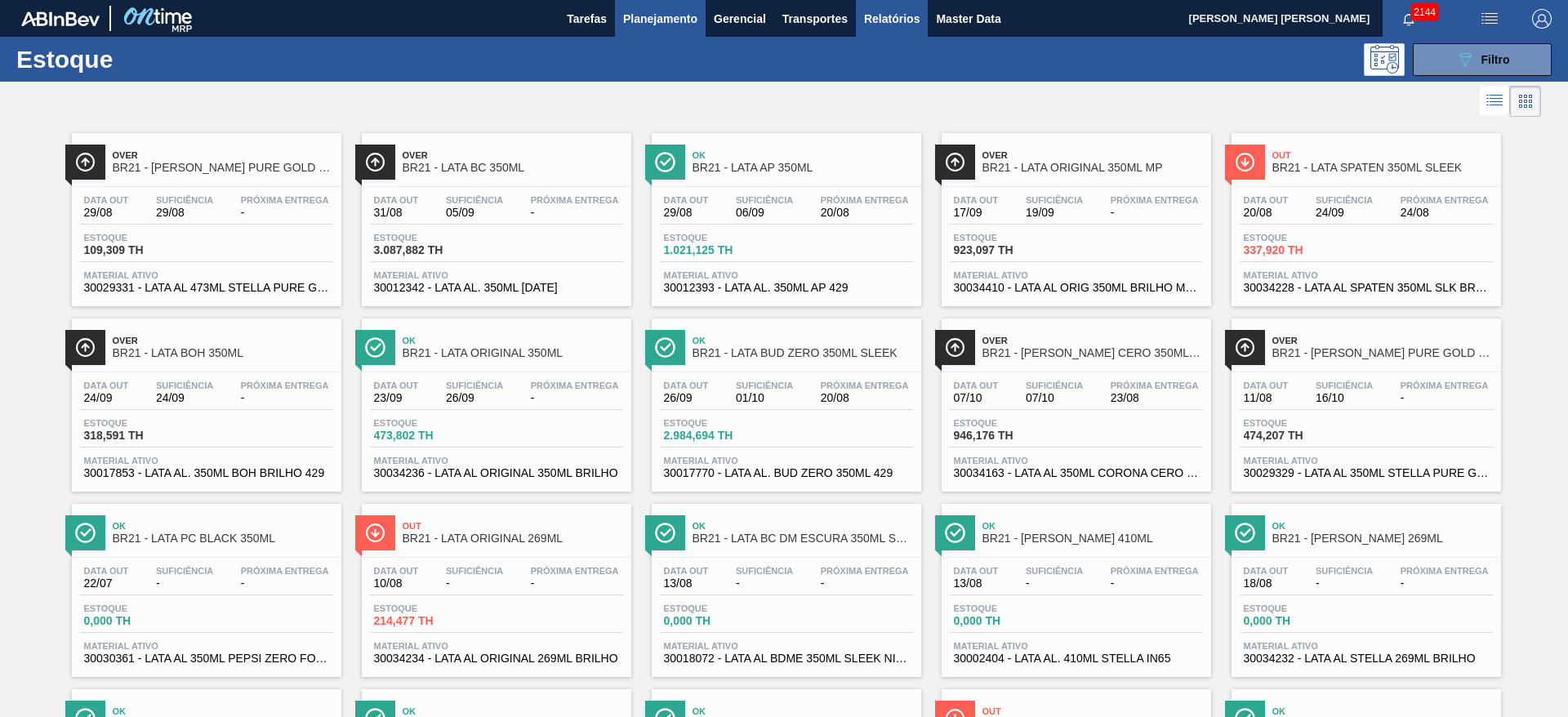
click at [905, 20] on span "Relatórios" at bounding box center [891, 19] width 56 height 19
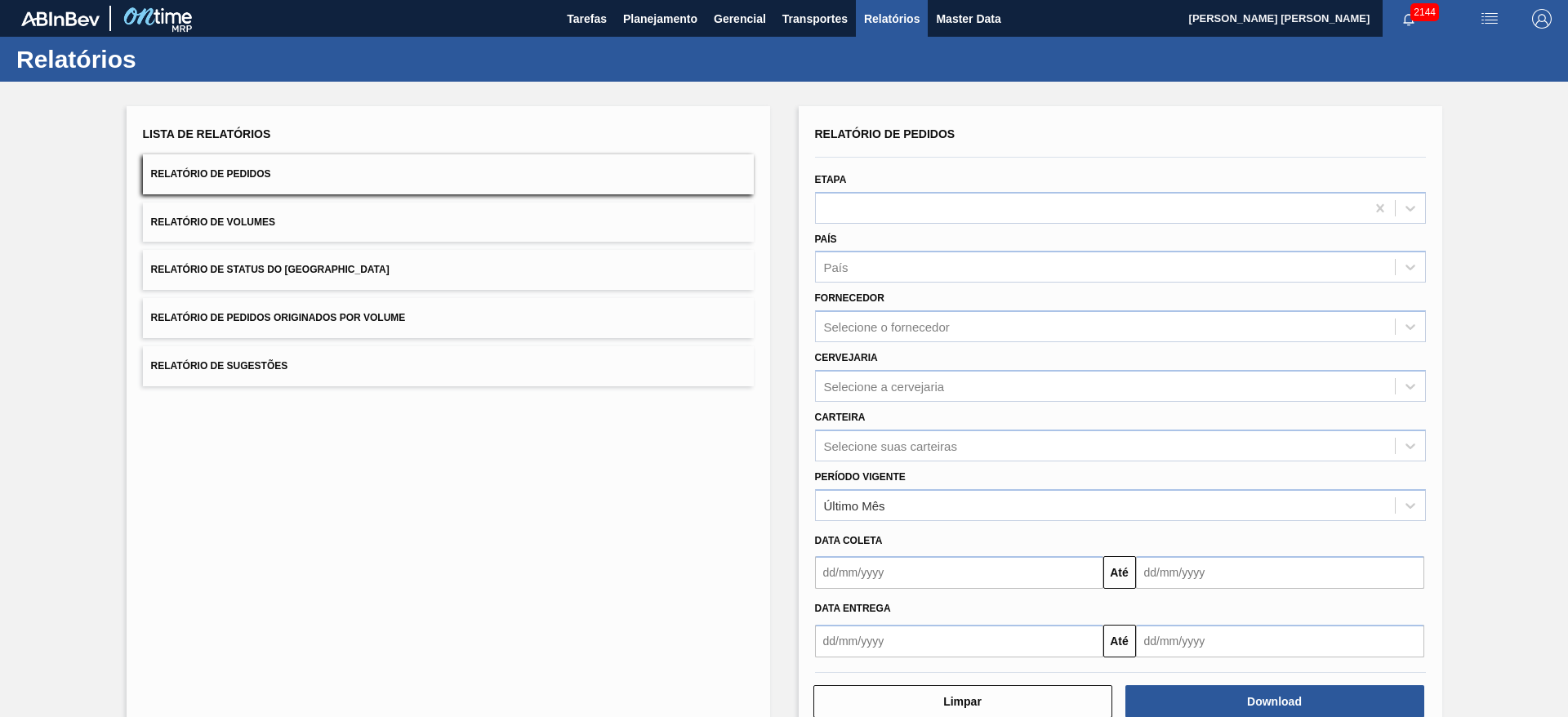
click at [326, 231] on button "Relatório de Volumes" at bounding box center [449, 222] width 611 height 40
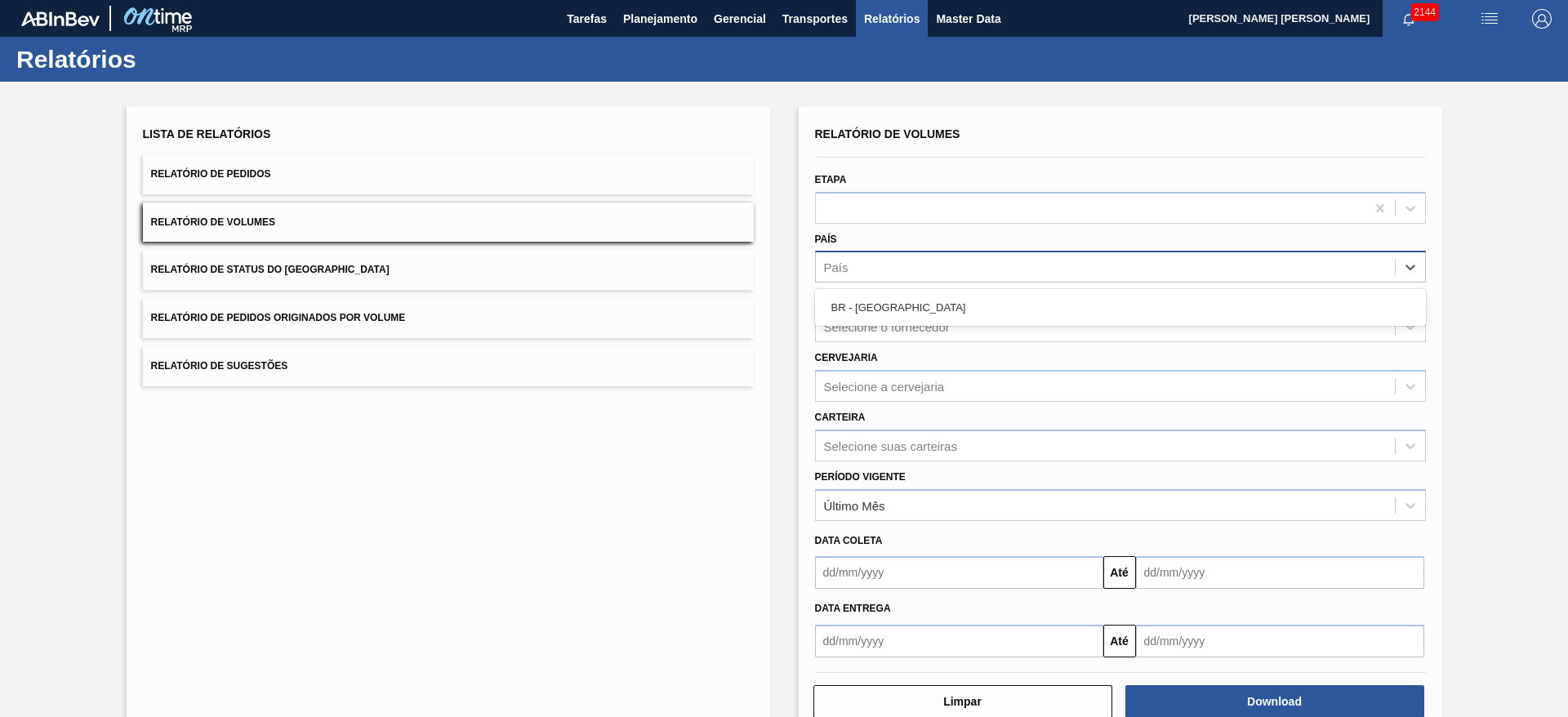
click at [875, 269] on div "País" at bounding box center [1106, 267] width 579 height 24
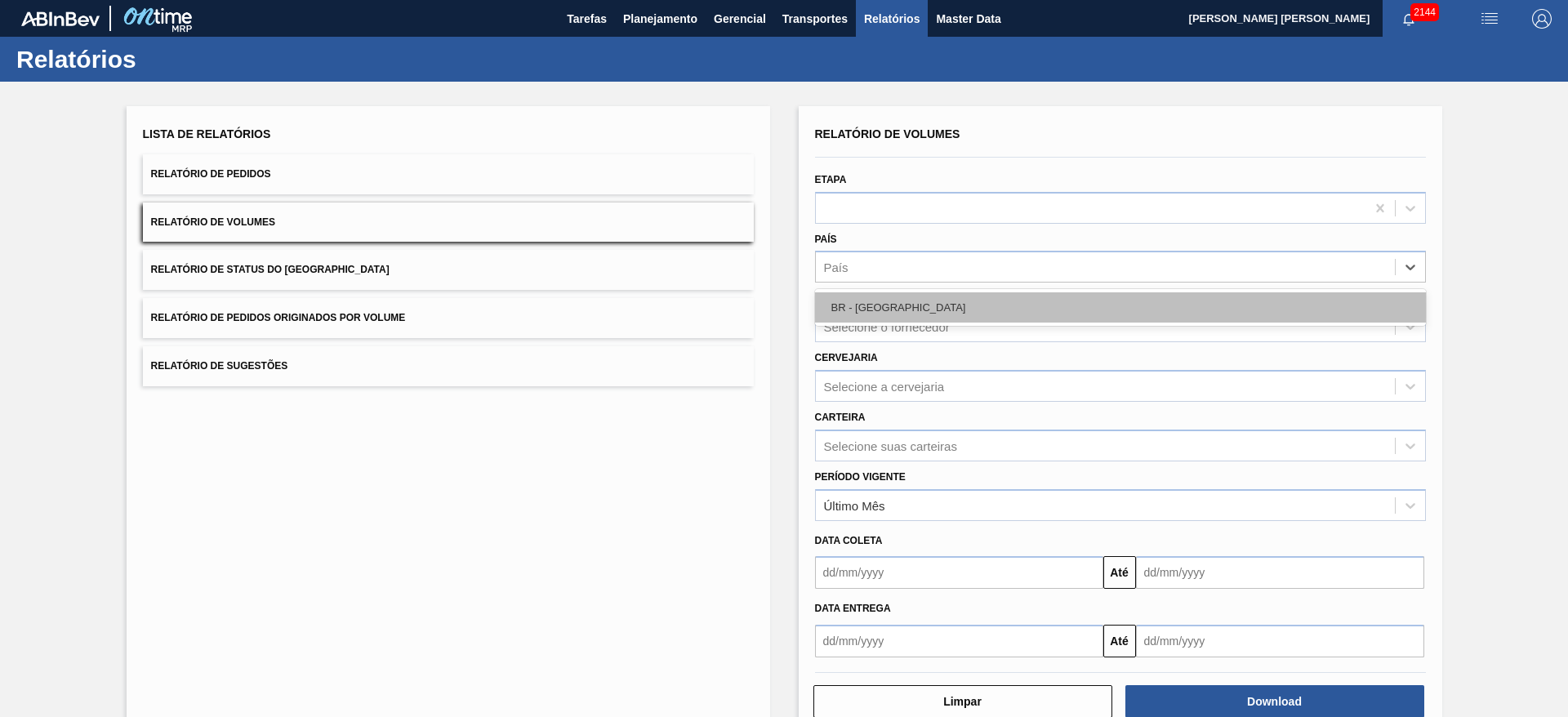
click at [893, 300] on div "BR - Brasil" at bounding box center [1121, 307] width 611 height 30
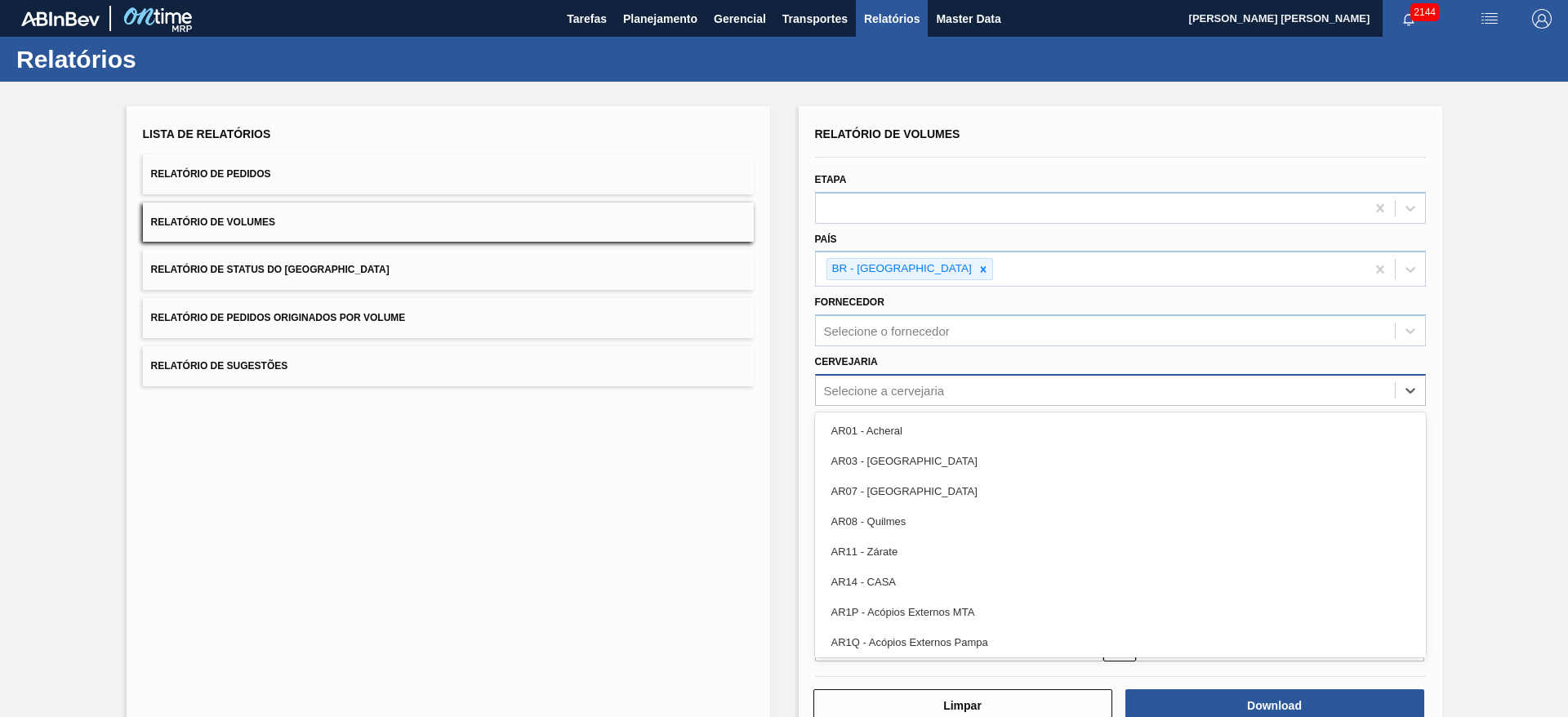
click at [865, 386] on div "Selecione a cervejaria" at bounding box center [884, 390] width 121 height 14
type input "21"
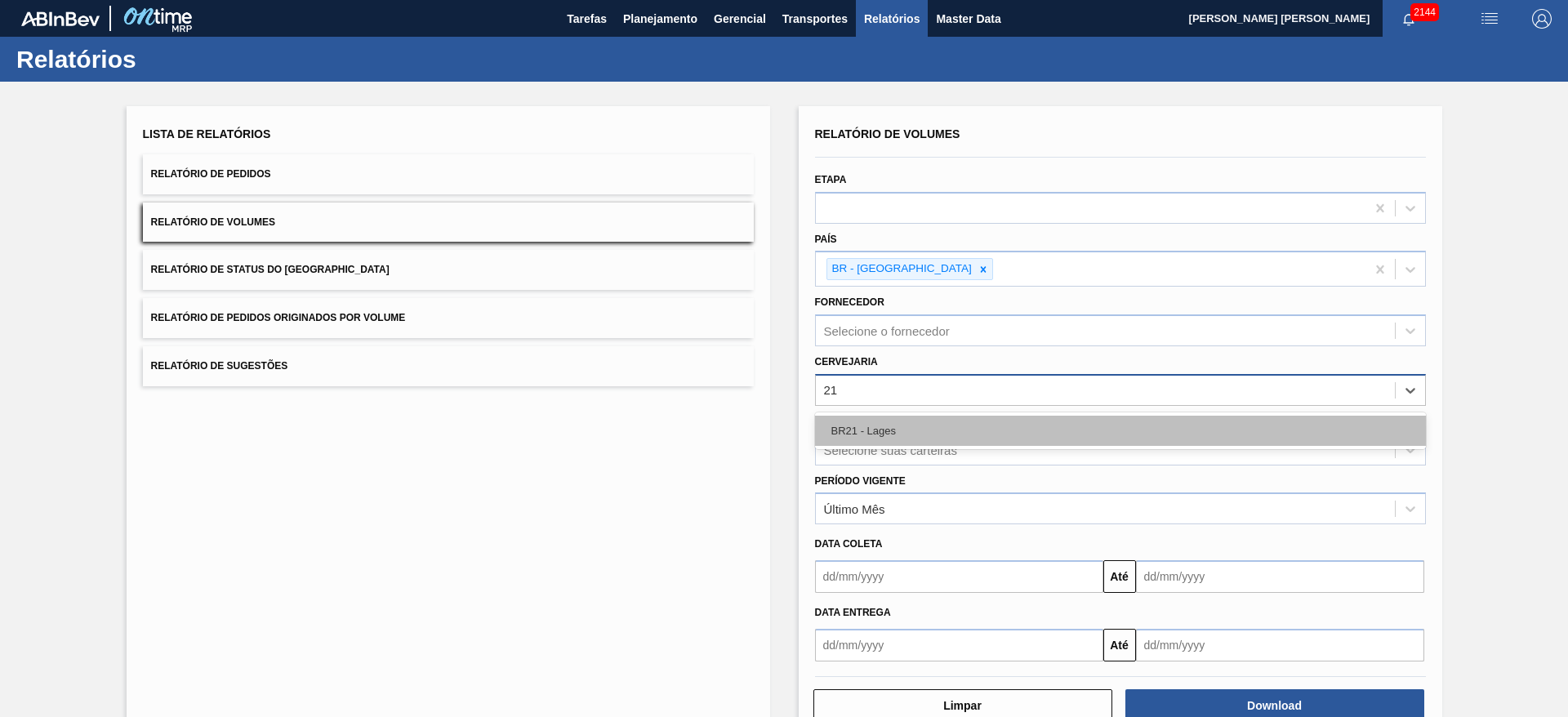
click at [877, 419] on div "BR21 - Lages" at bounding box center [1121, 431] width 611 height 30
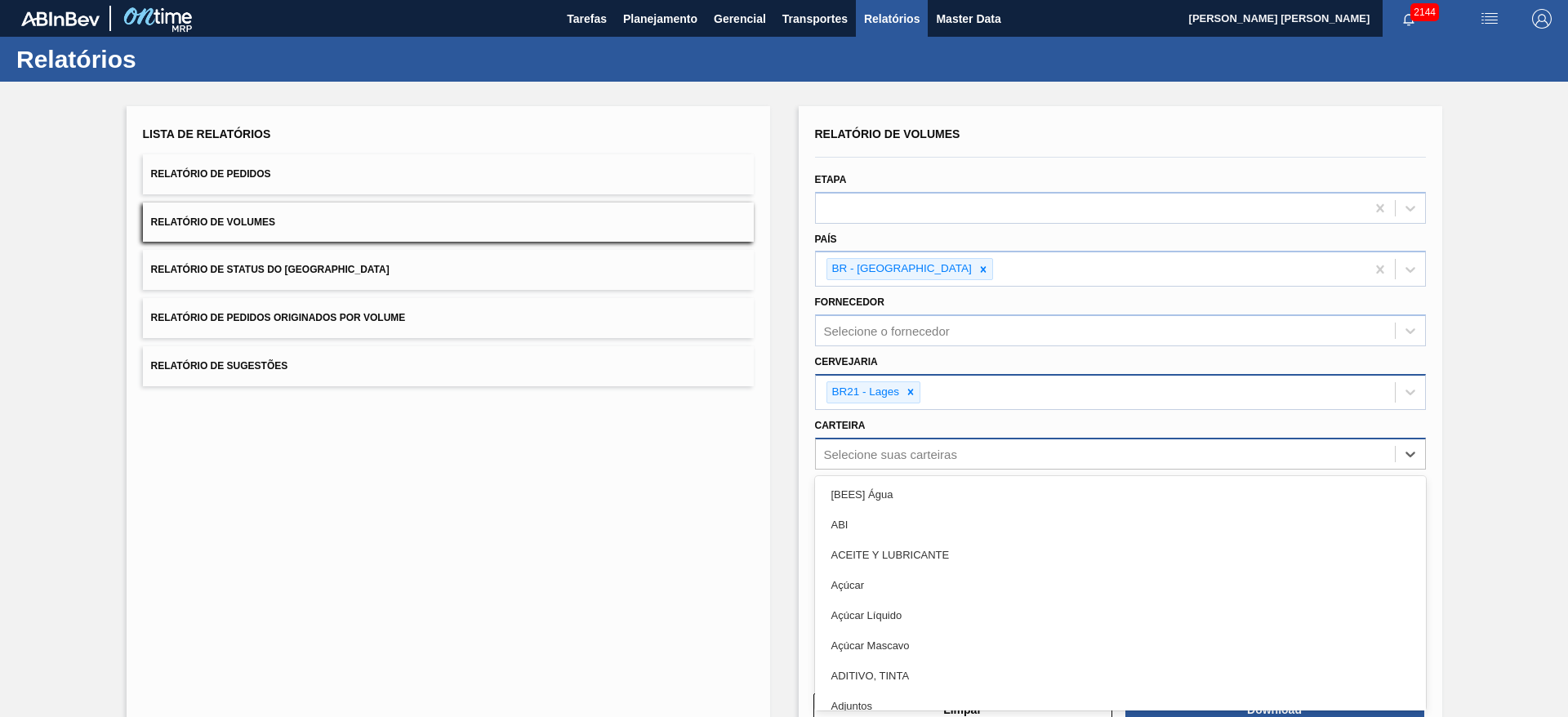
click at [919, 456] on div "Selecione suas carteiras" at bounding box center [1106, 453] width 579 height 24
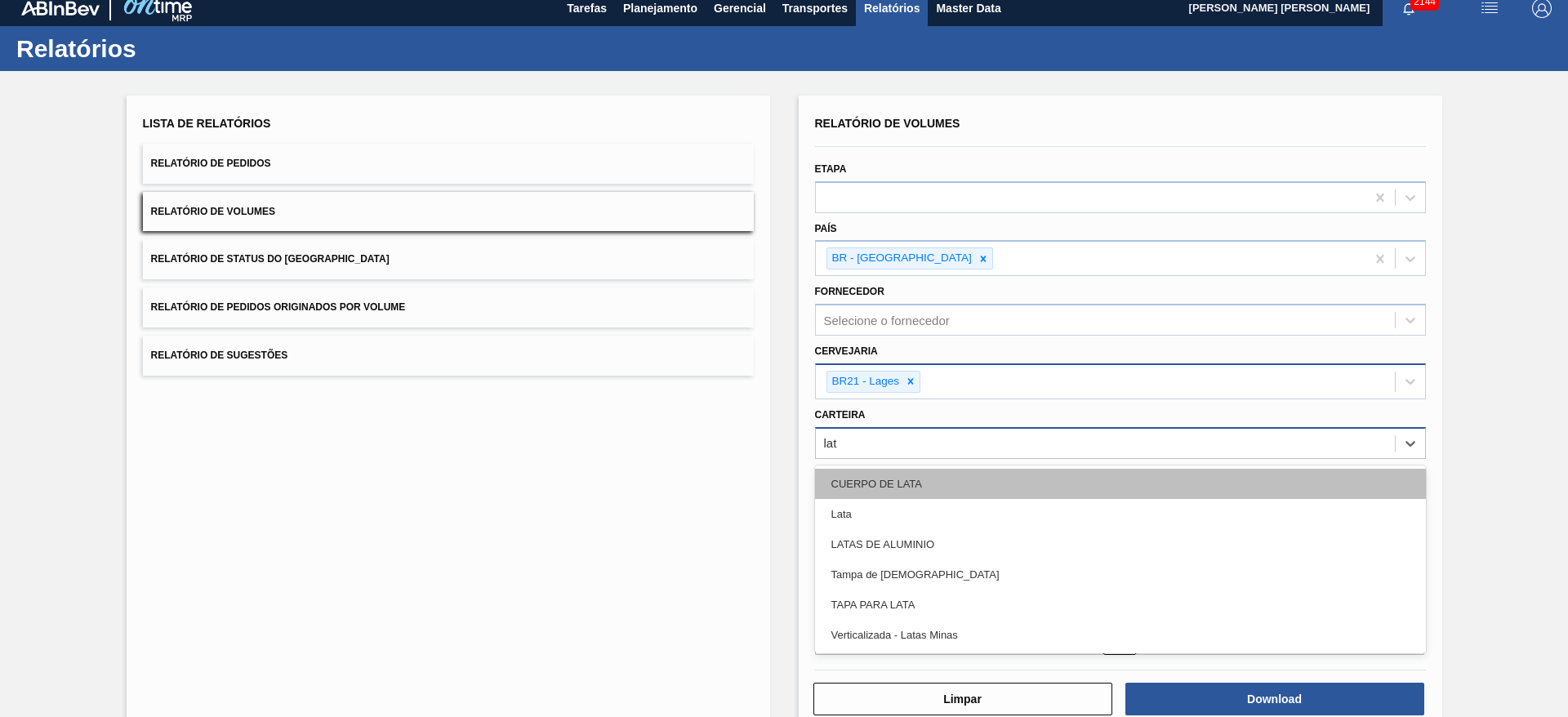
type input "lata"
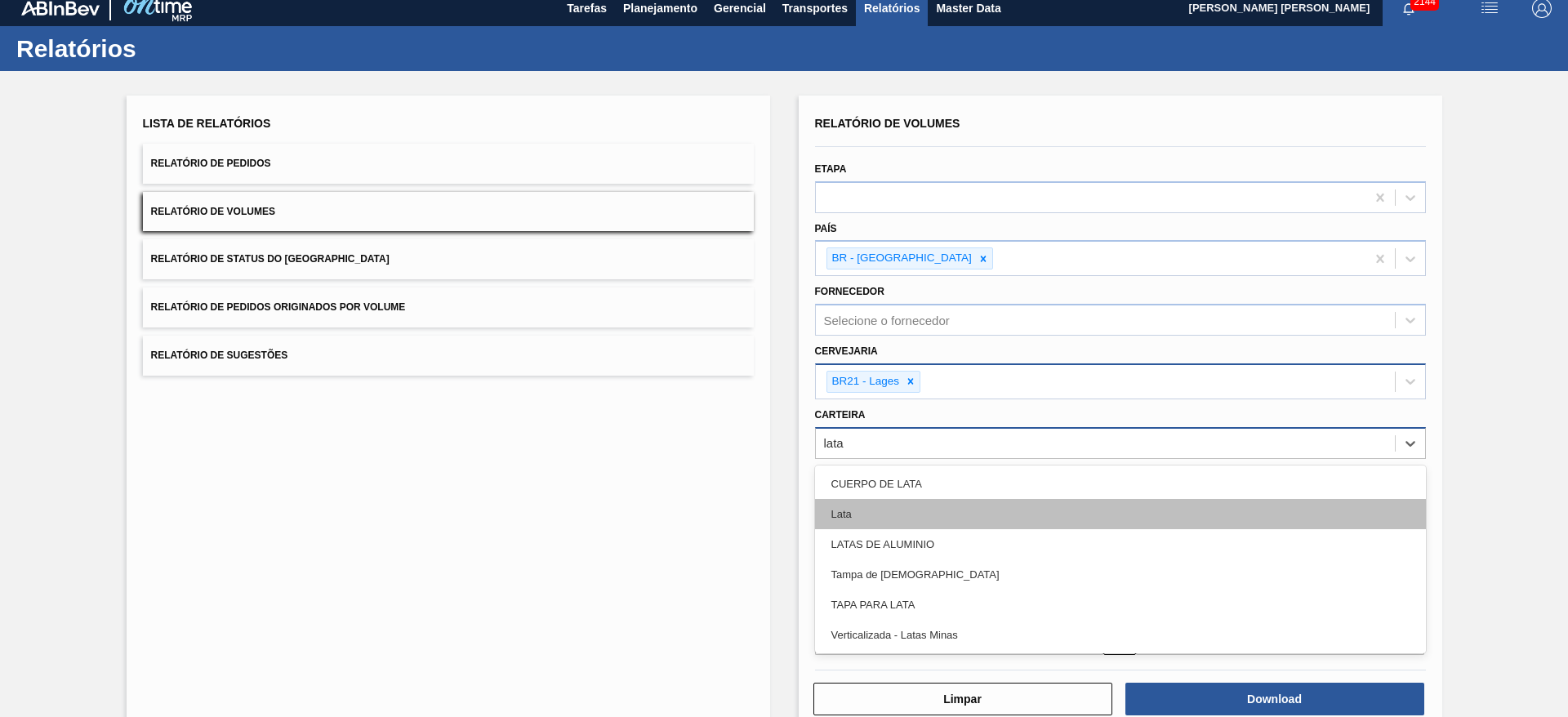
click at [871, 509] on div "Lata" at bounding box center [1121, 514] width 611 height 30
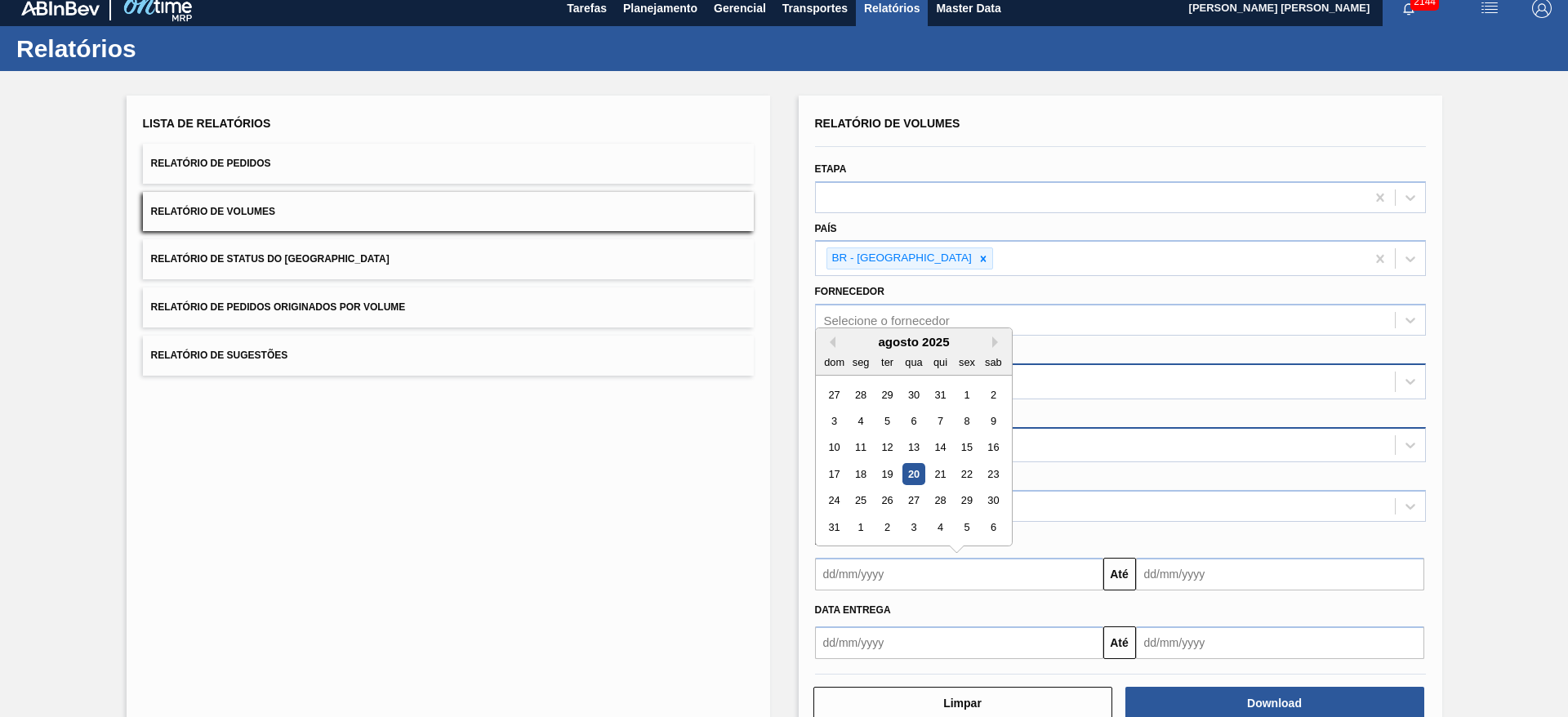
click at [881, 567] on input "text" at bounding box center [959, 573] width 288 height 33
click at [922, 473] on div "20" at bounding box center [913, 473] width 22 height 22
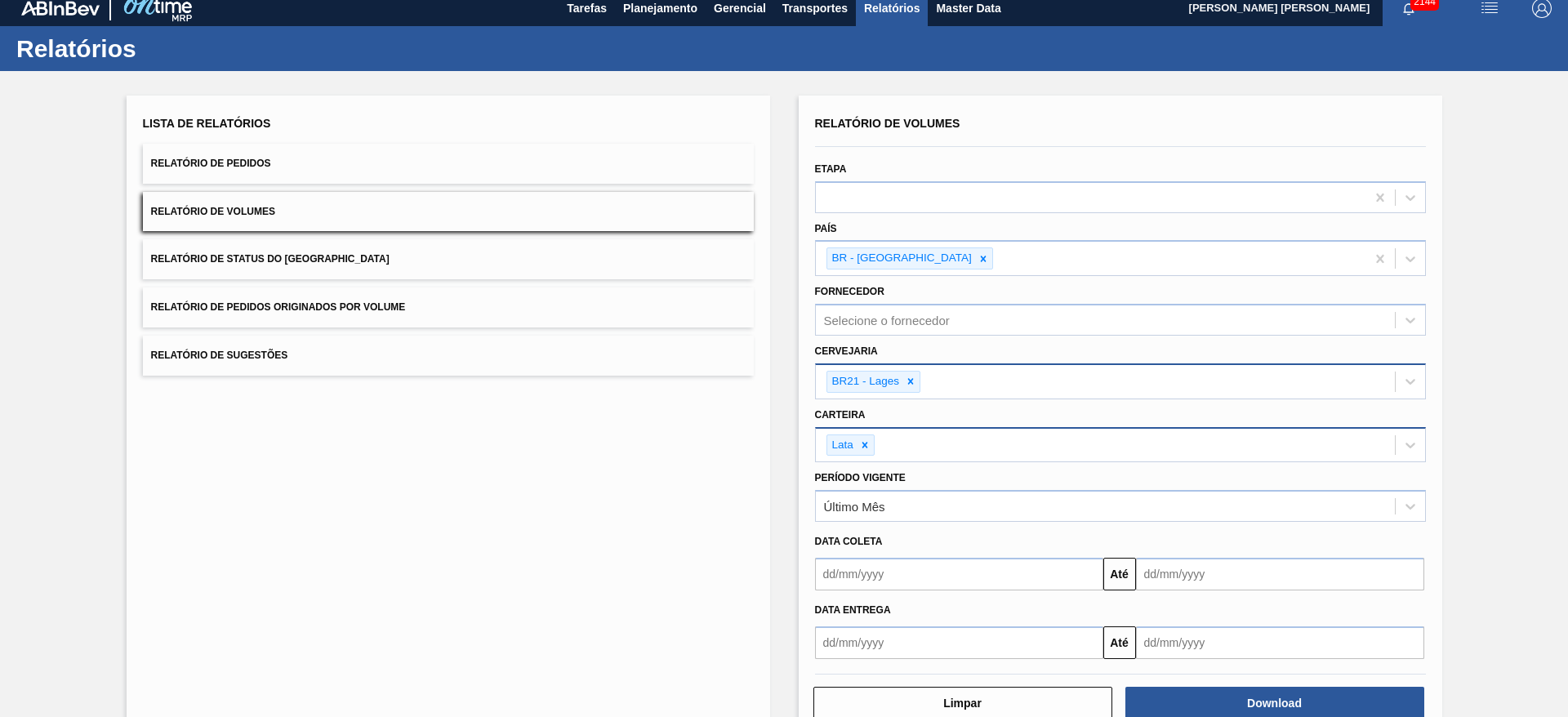
type input "[DATE]"
click at [1152, 562] on input "text" at bounding box center [1280, 573] width 288 height 33
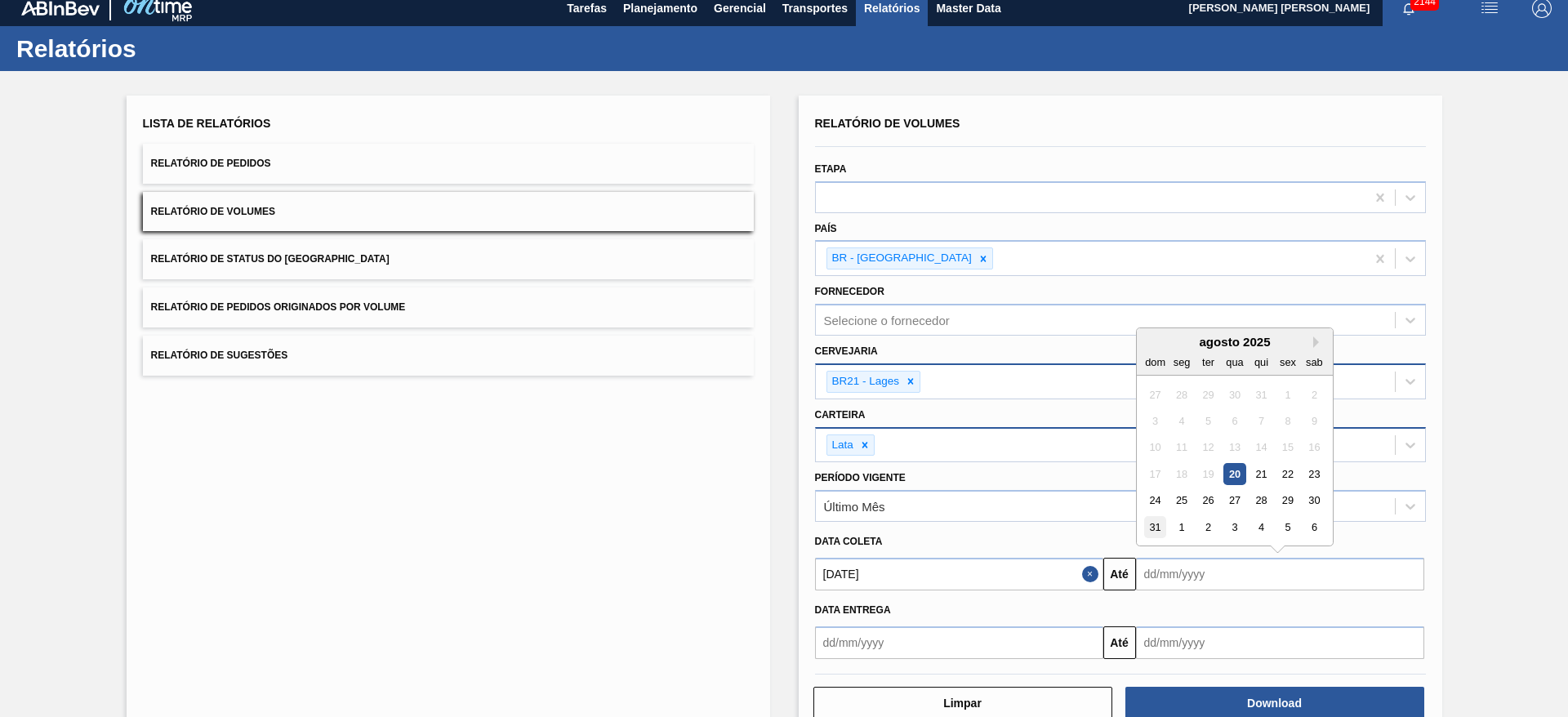
click at [1153, 524] on div "31" at bounding box center [1155, 526] width 22 height 22
type input "31/08/2025"
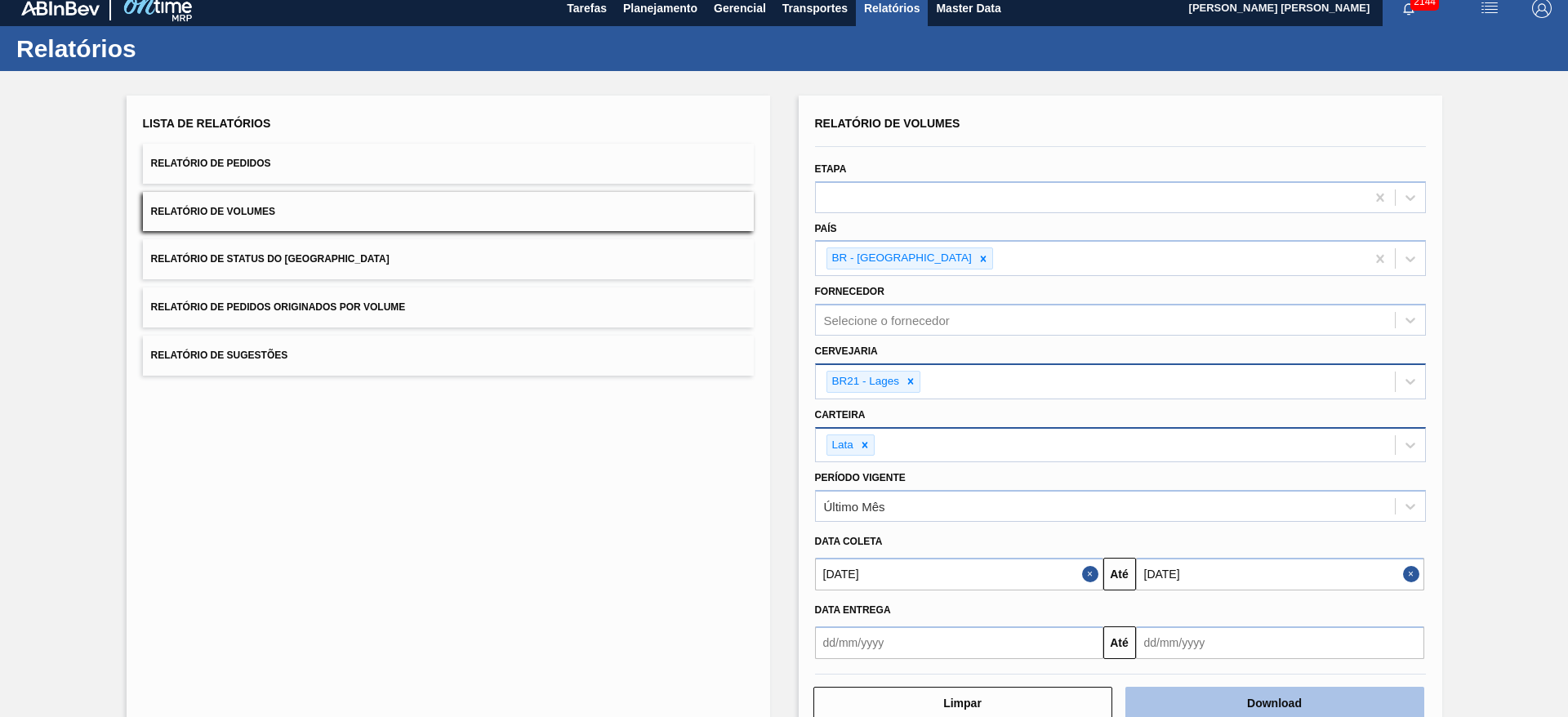
click at [1276, 694] on button "Download" at bounding box center [1275, 703] width 299 height 33
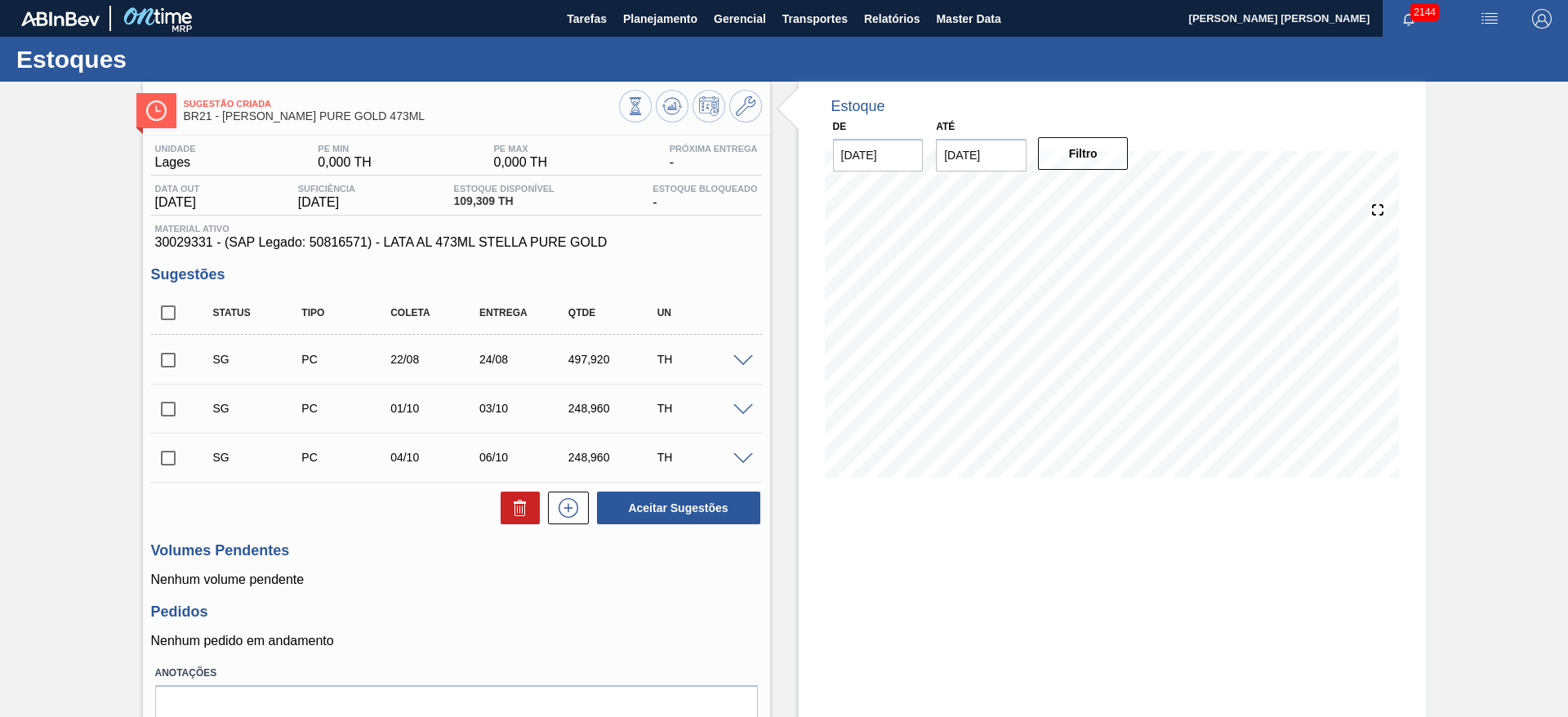
click at [742, 359] on span at bounding box center [743, 361] width 19 height 12
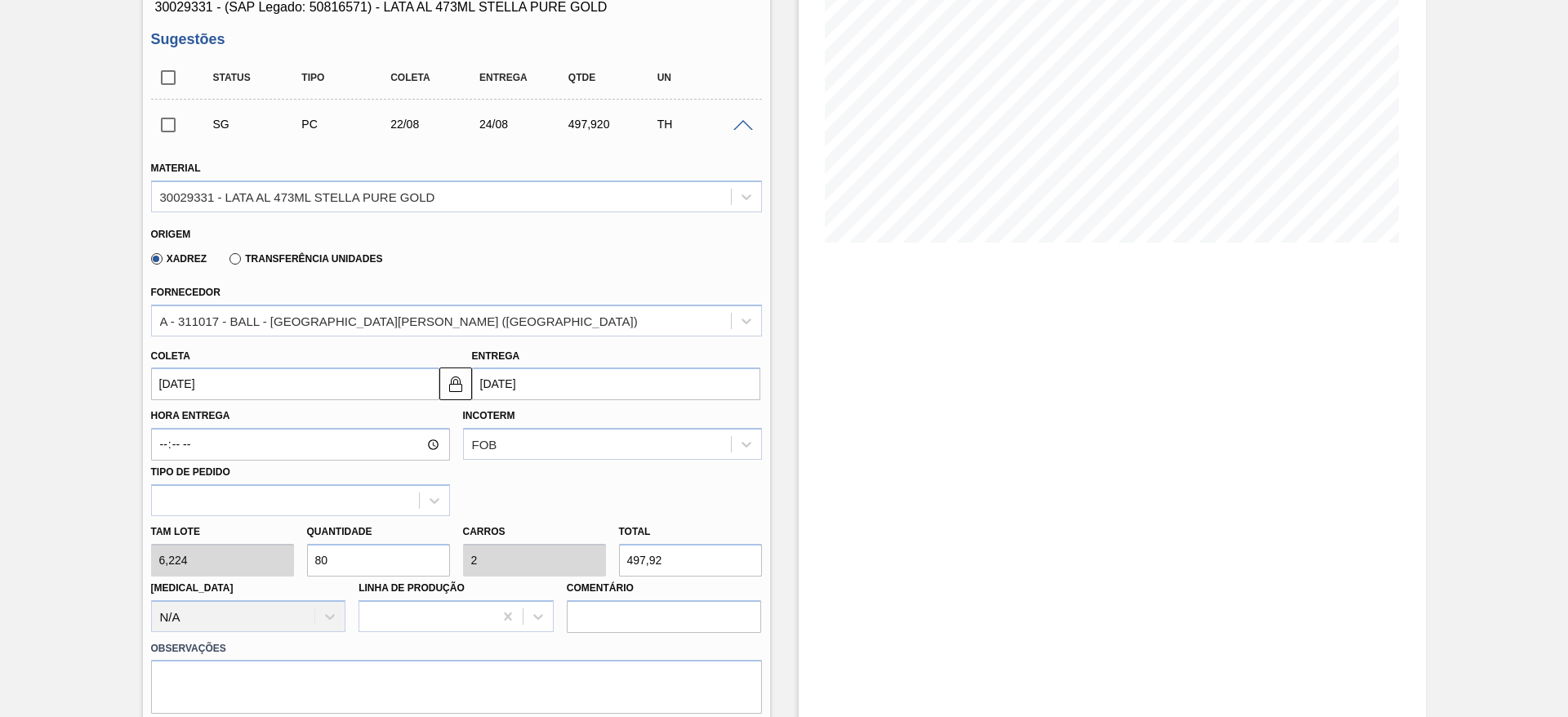
scroll to position [245, 0]
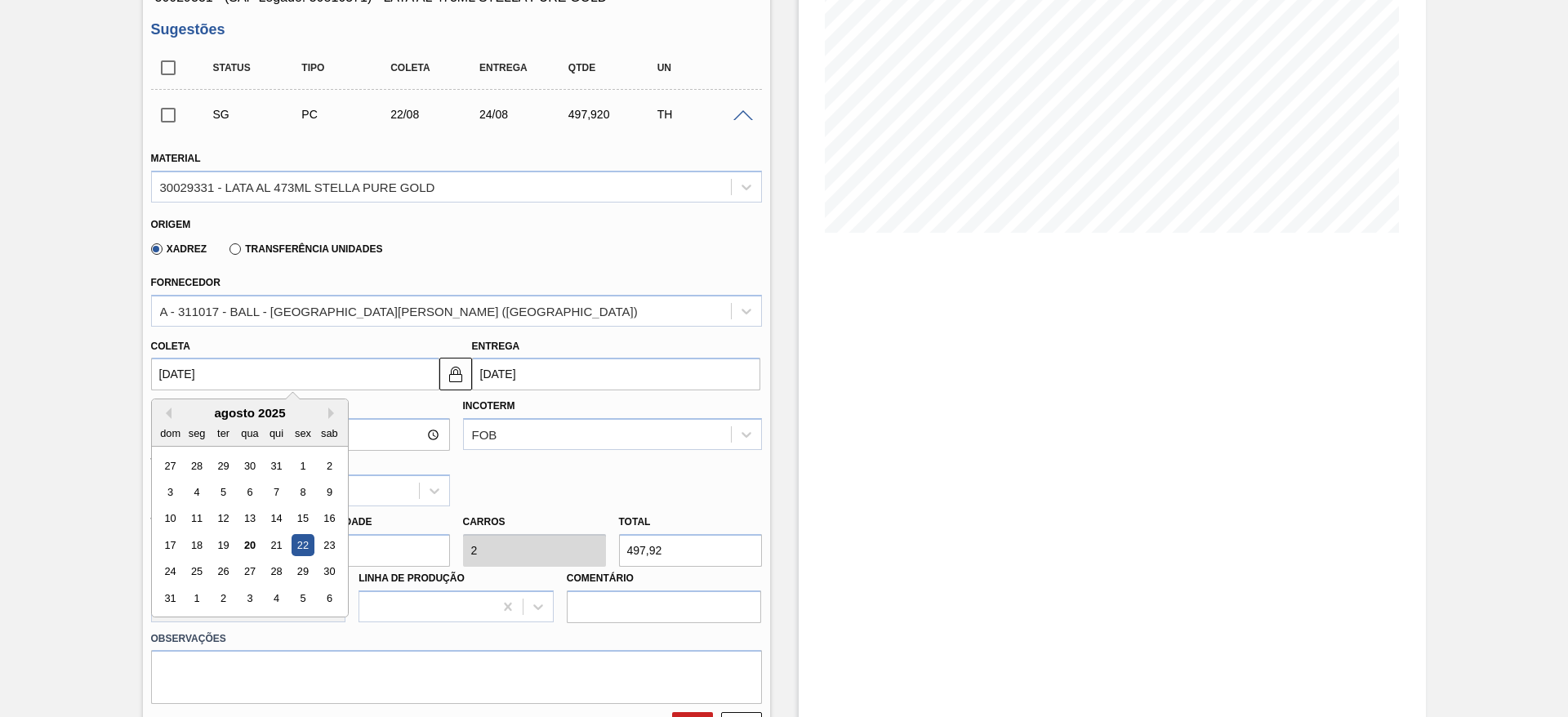
click at [276, 384] on input "[DATE]" at bounding box center [295, 374] width 288 height 33
click at [224, 570] on div "26" at bounding box center [222, 571] width 22 height 22
type input "[DATE]"
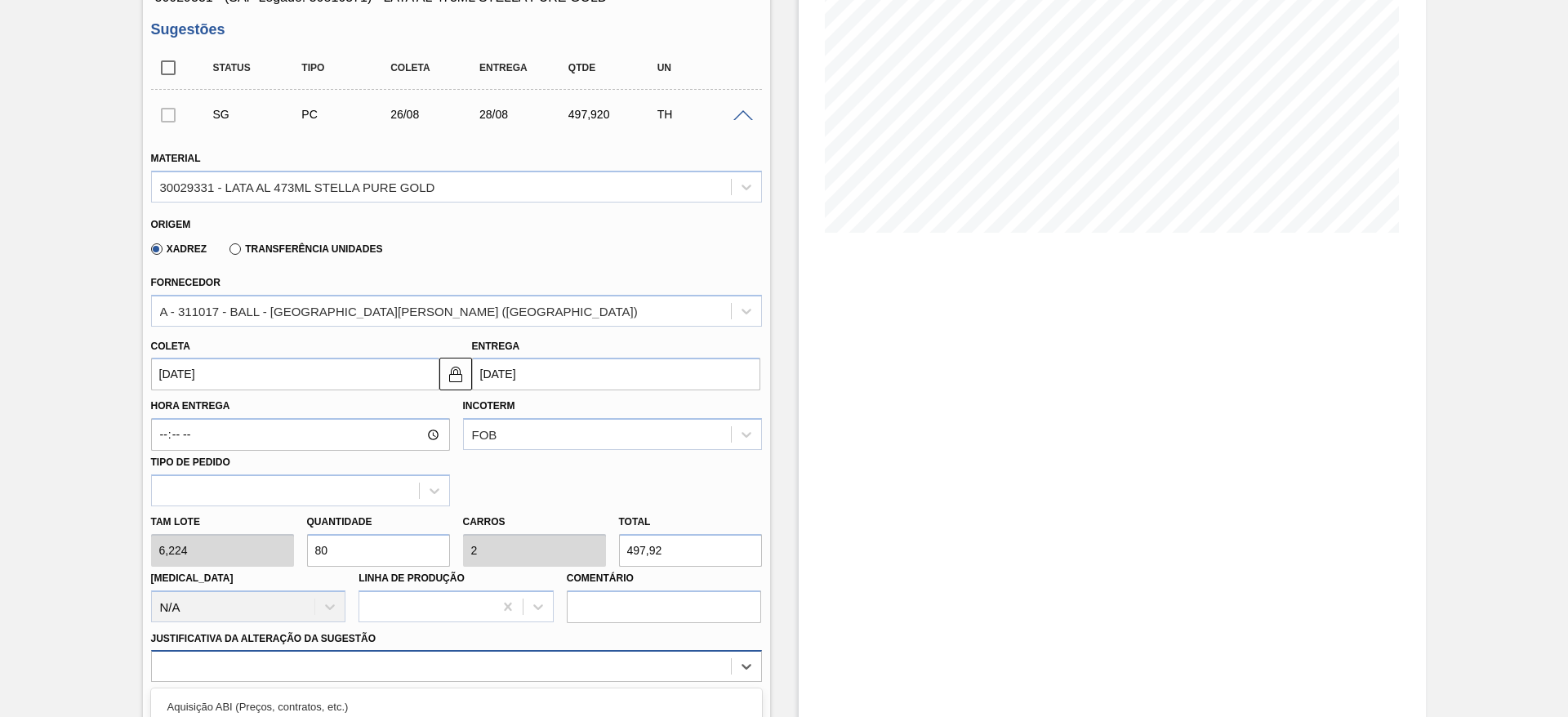
click at [481, 666] on div "option Outro problema com o fornecedor - Mudança de fornecedor focused, 7 of 18…" at bounding box center [457, 666] width 611 height 32
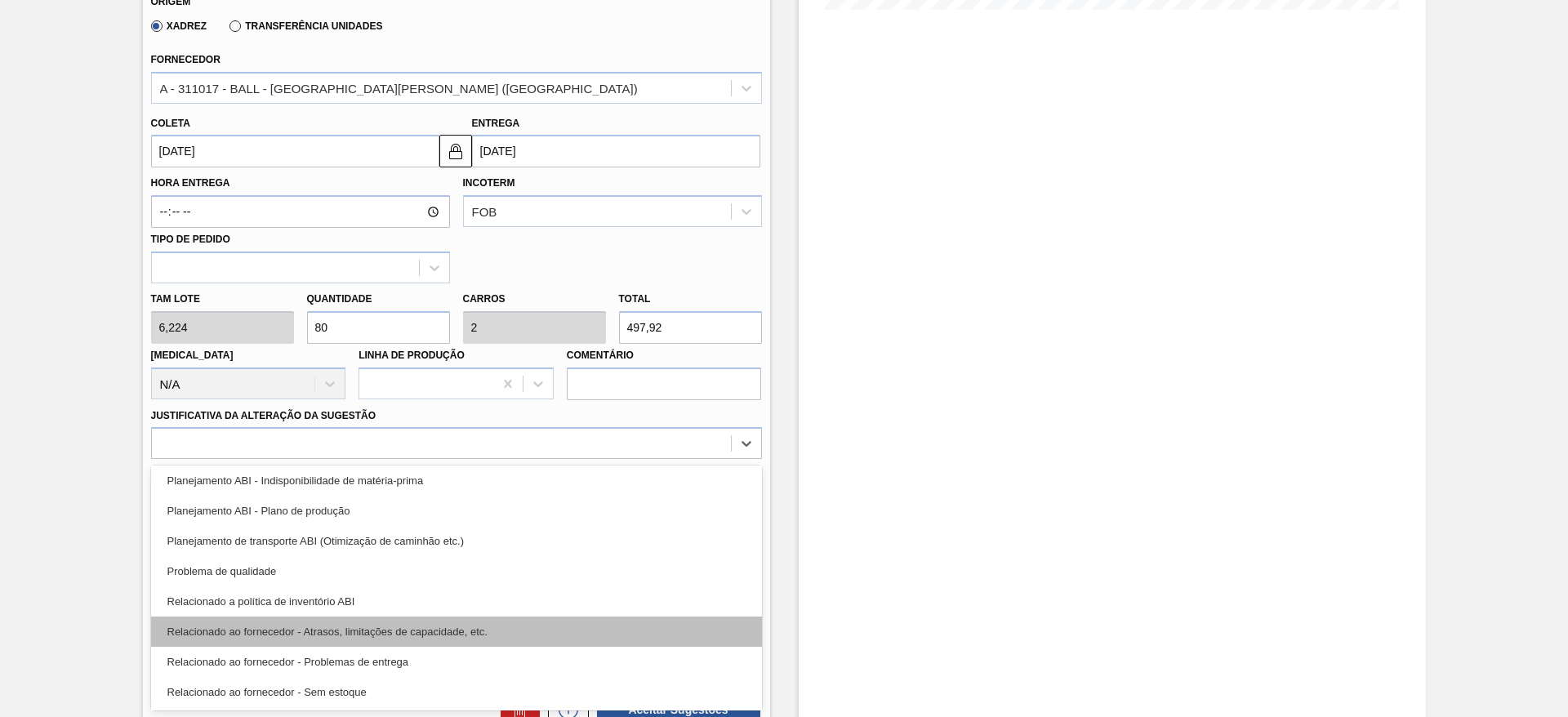
click at [458, 633] on div "Relacionado ao fornecedor - Atrasos, limitações de capacidade, etc." at bounding box center [457, 631] width 611 height 30
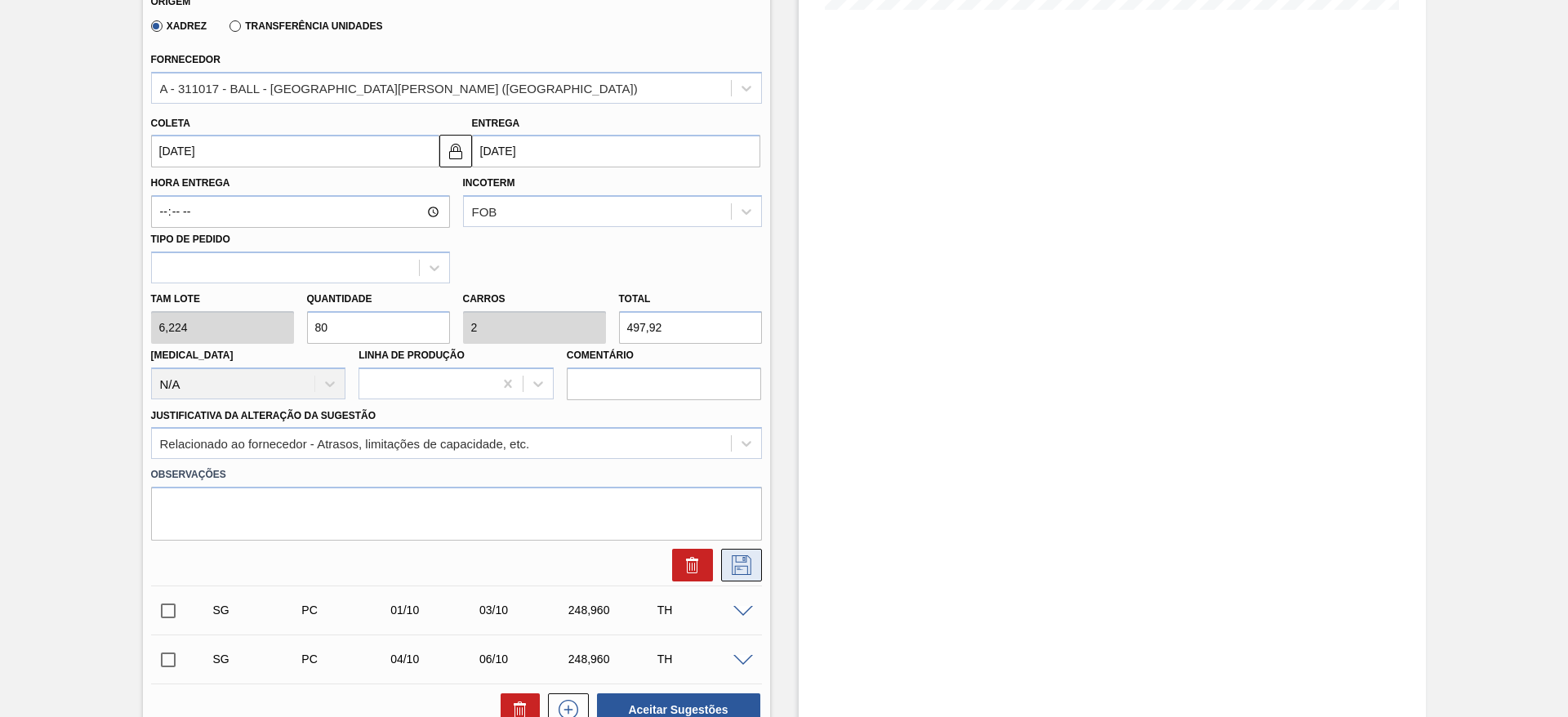
click at [739, 570] on icon at bounding box center [742, 565] width 27 height 19
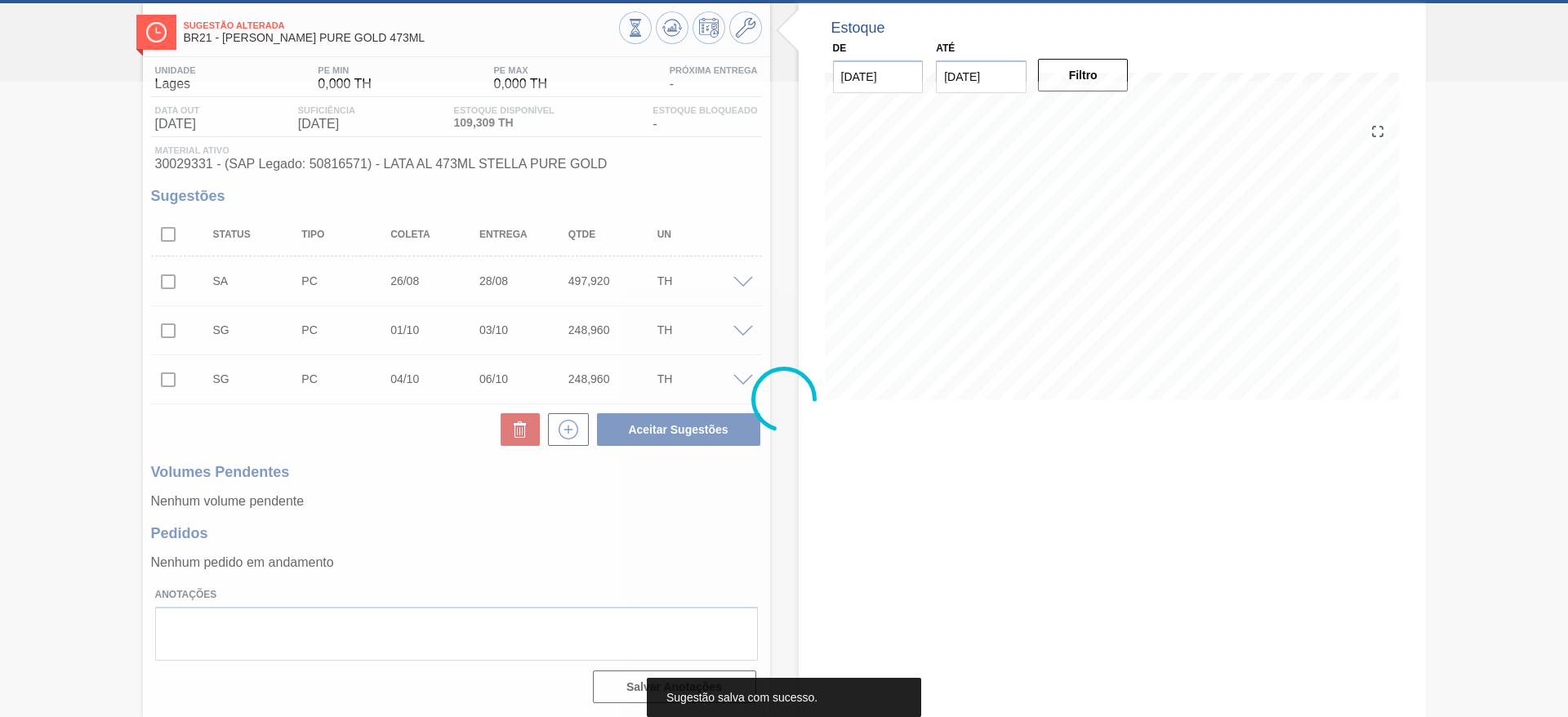
scroll to position [79, 0]
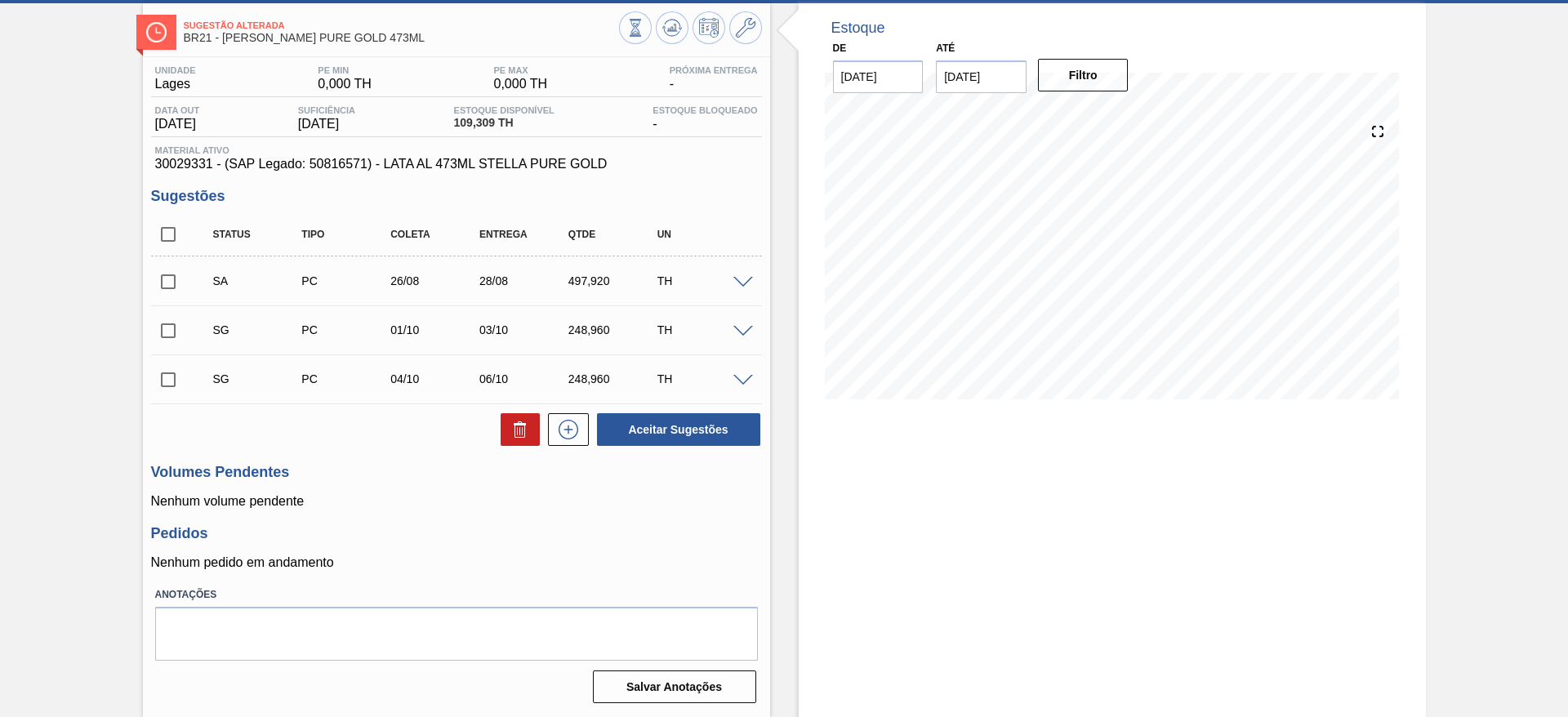
click at [164, 277] on input "checkbox" at bounding box center [168, 282] width 34 height 34
click at [645, 421] on button "Aceitar Sugestões" at bounding box center [678, 429] width 163 height 33
checkbox input "false"
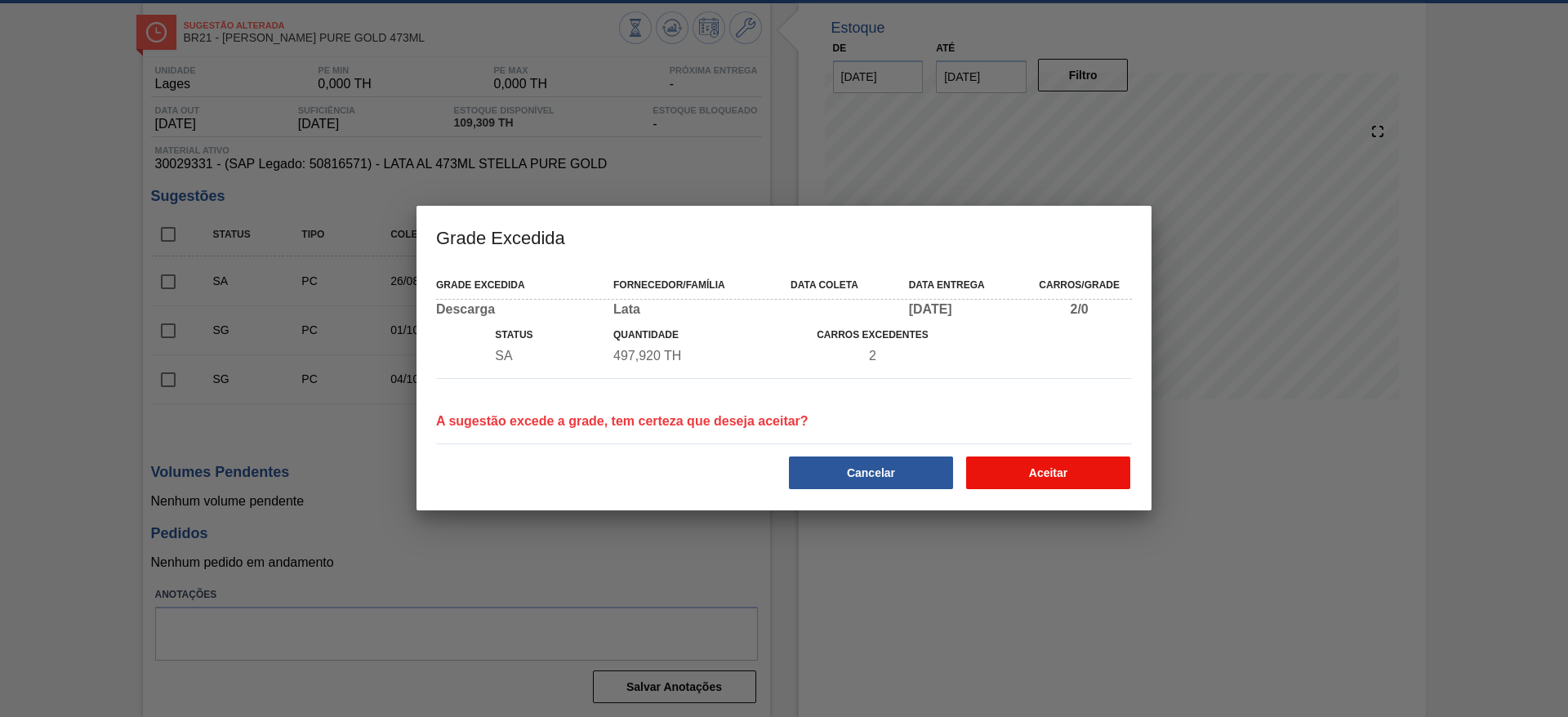
click at [1026, 477] on button "Aceitar" at bounding box center [1049, 472] width 164 height 33
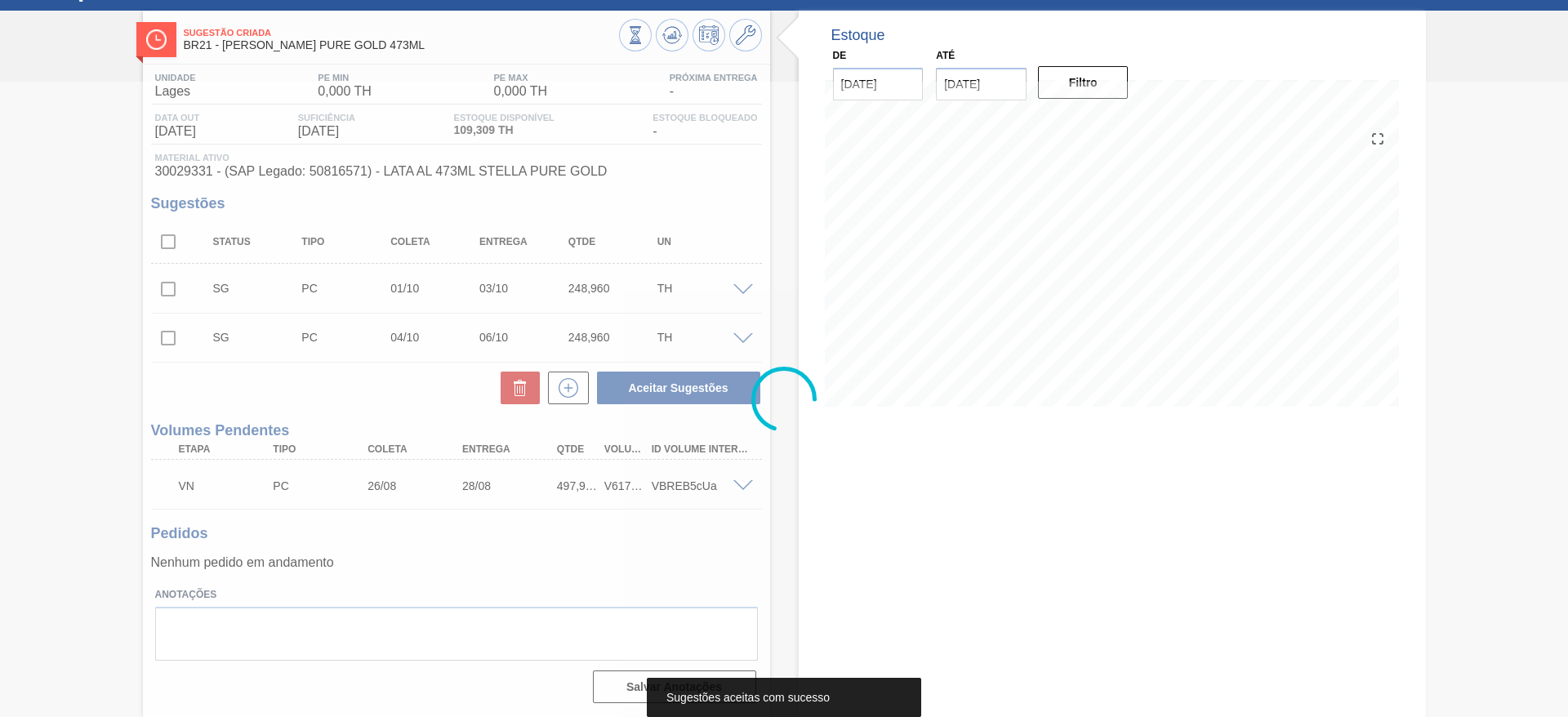
scroll to position [71, 0]
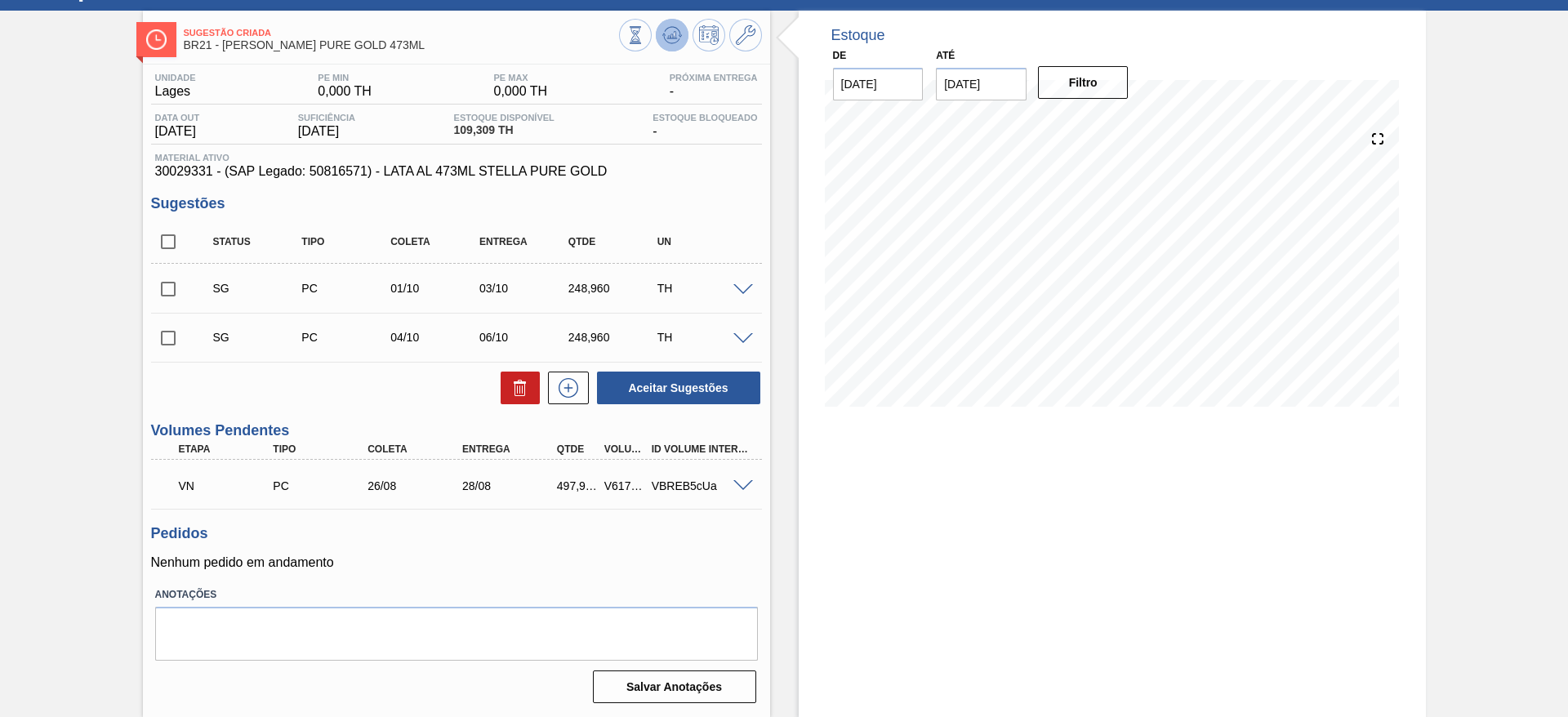
click at [644, 28] on icon at bounding box center [635, 35] width 18 height 18
